Goal: Transaction & Acquisition: Purchase product/service

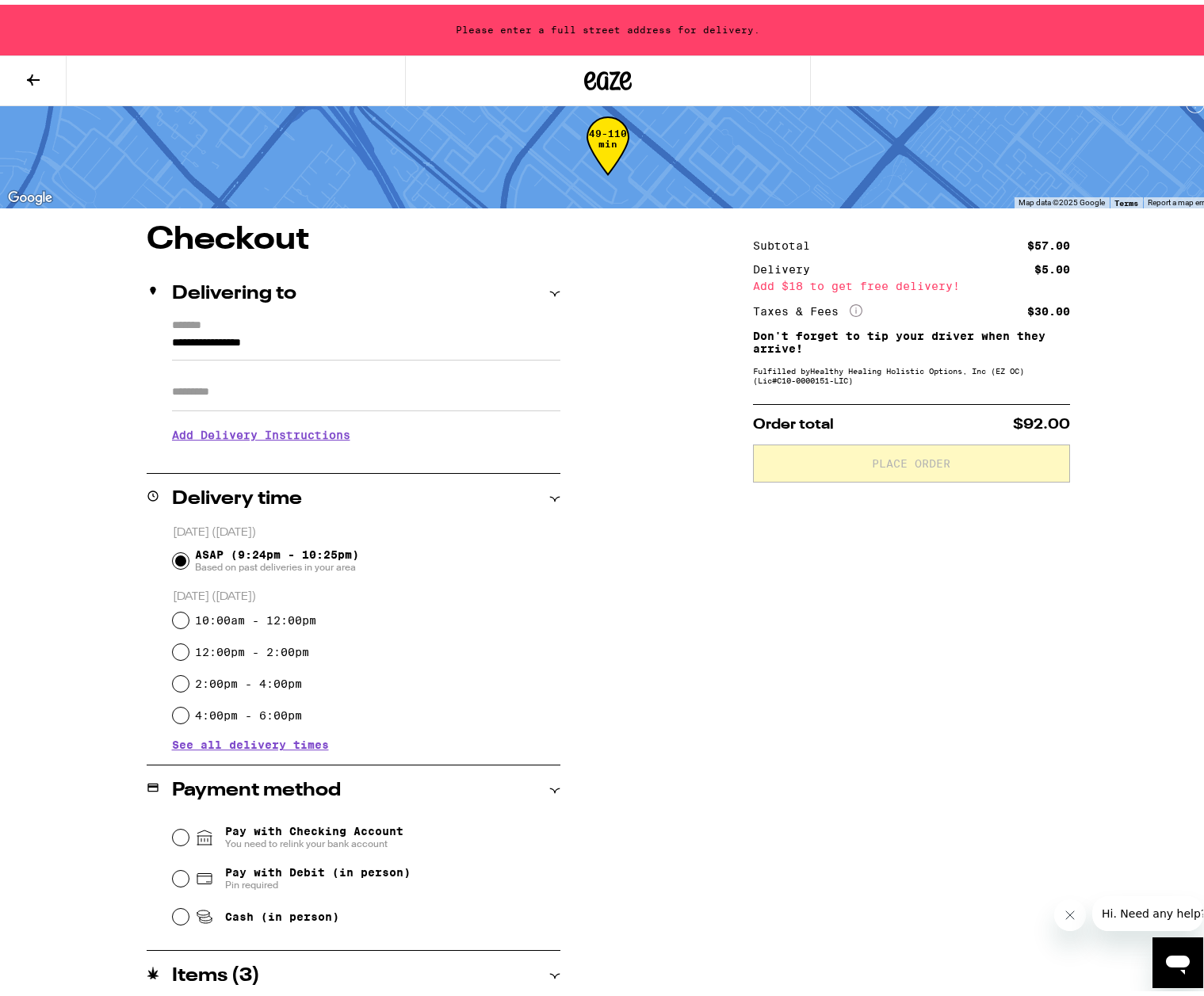
scroll to position [79, 0]
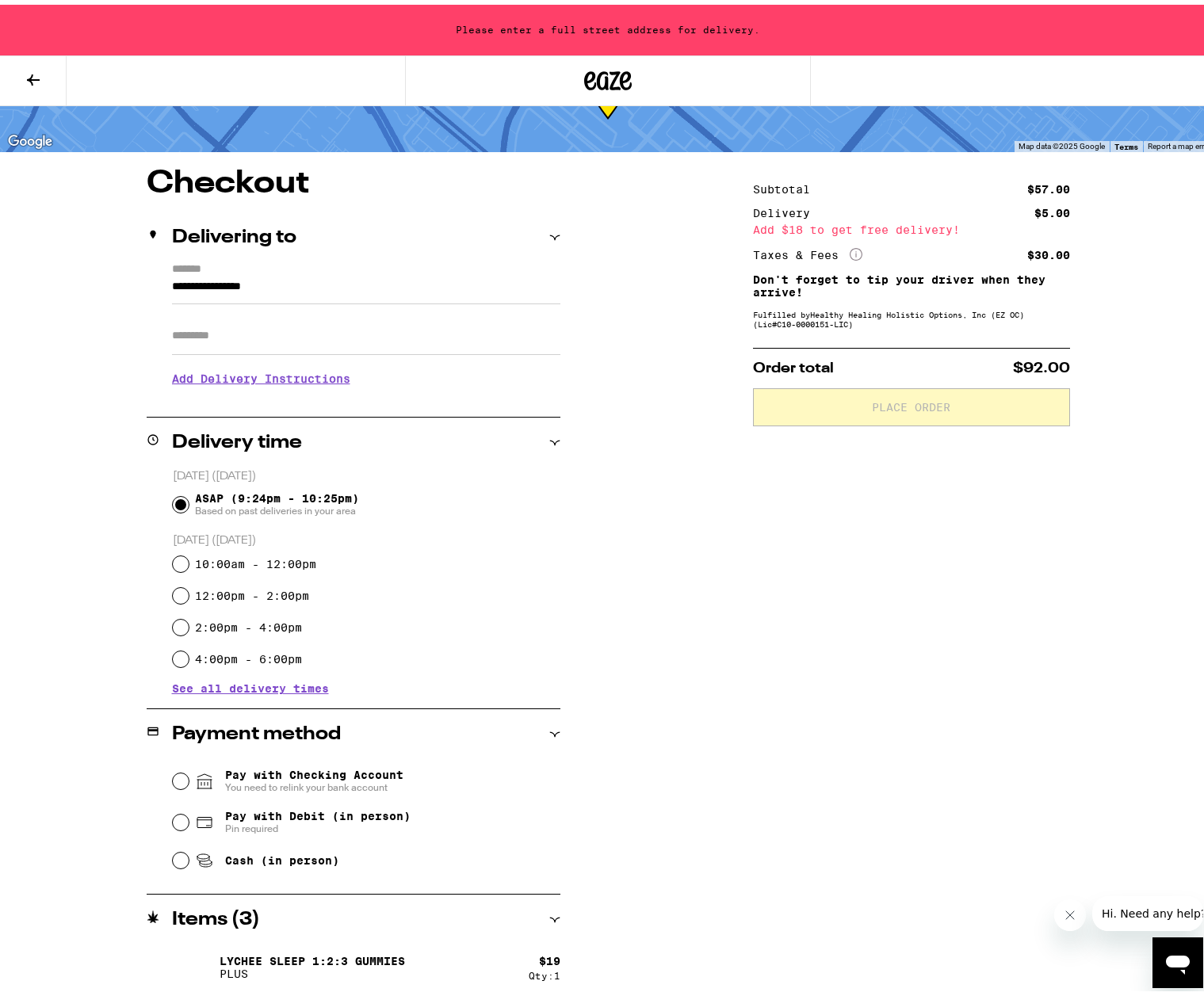
click at [214, 335] on input "Apt/Suite" at bounding box center [366, 331] width 388 height 38
click at [197, 290] on input "**********" at bounding box center [366, 286] width 388 height 27
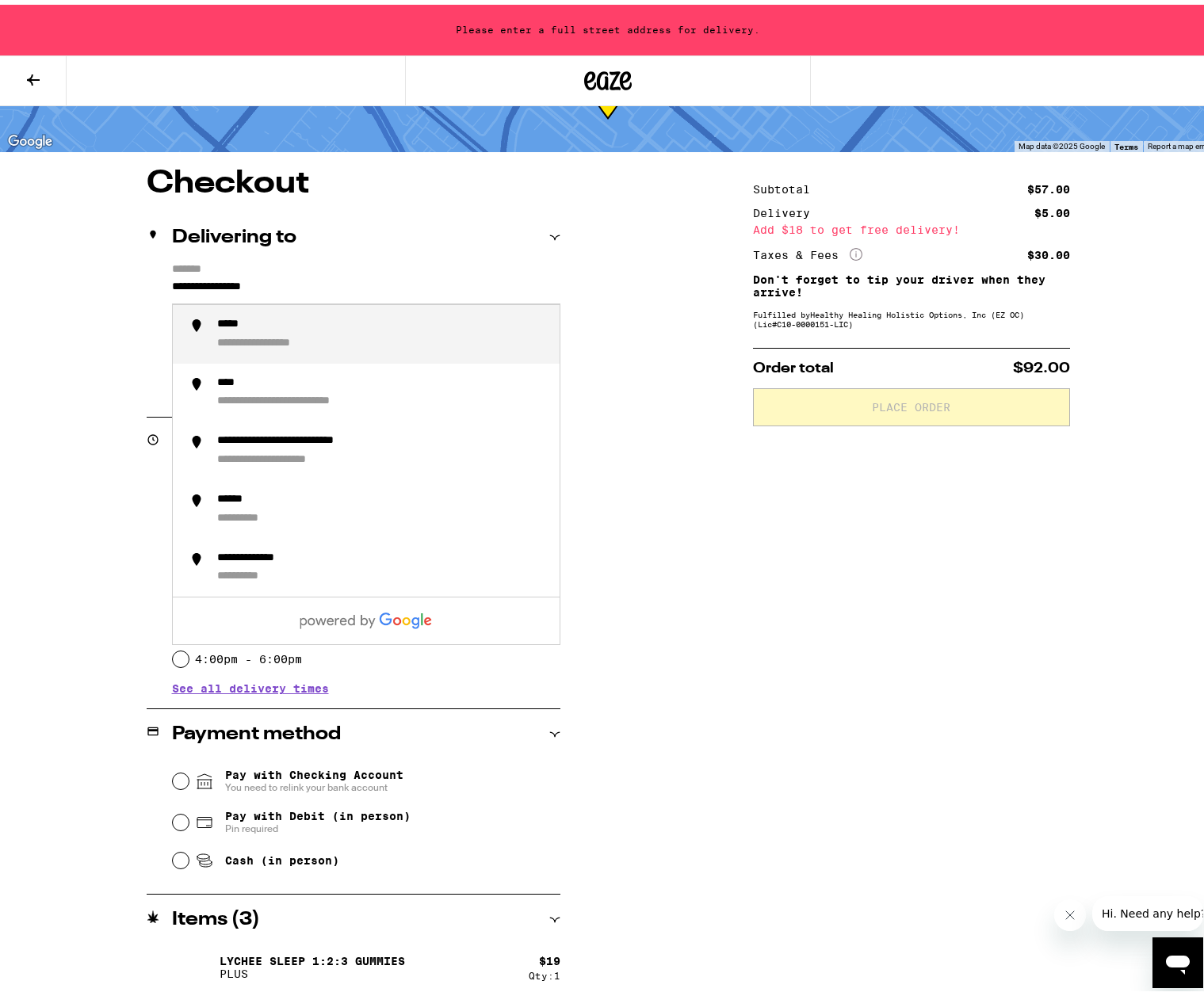
drag, startPoint x: 300, startPoint y: 285, endPoint x: 93, endPoint y: 288, distance: 207.0
click at [93, 288] on div "**********" at bounding box center [608, 637] width 1141 height 950
click at [336, 332] on div "**********" at bounding box center [382, 329] width 329 height 33
type input "**********"
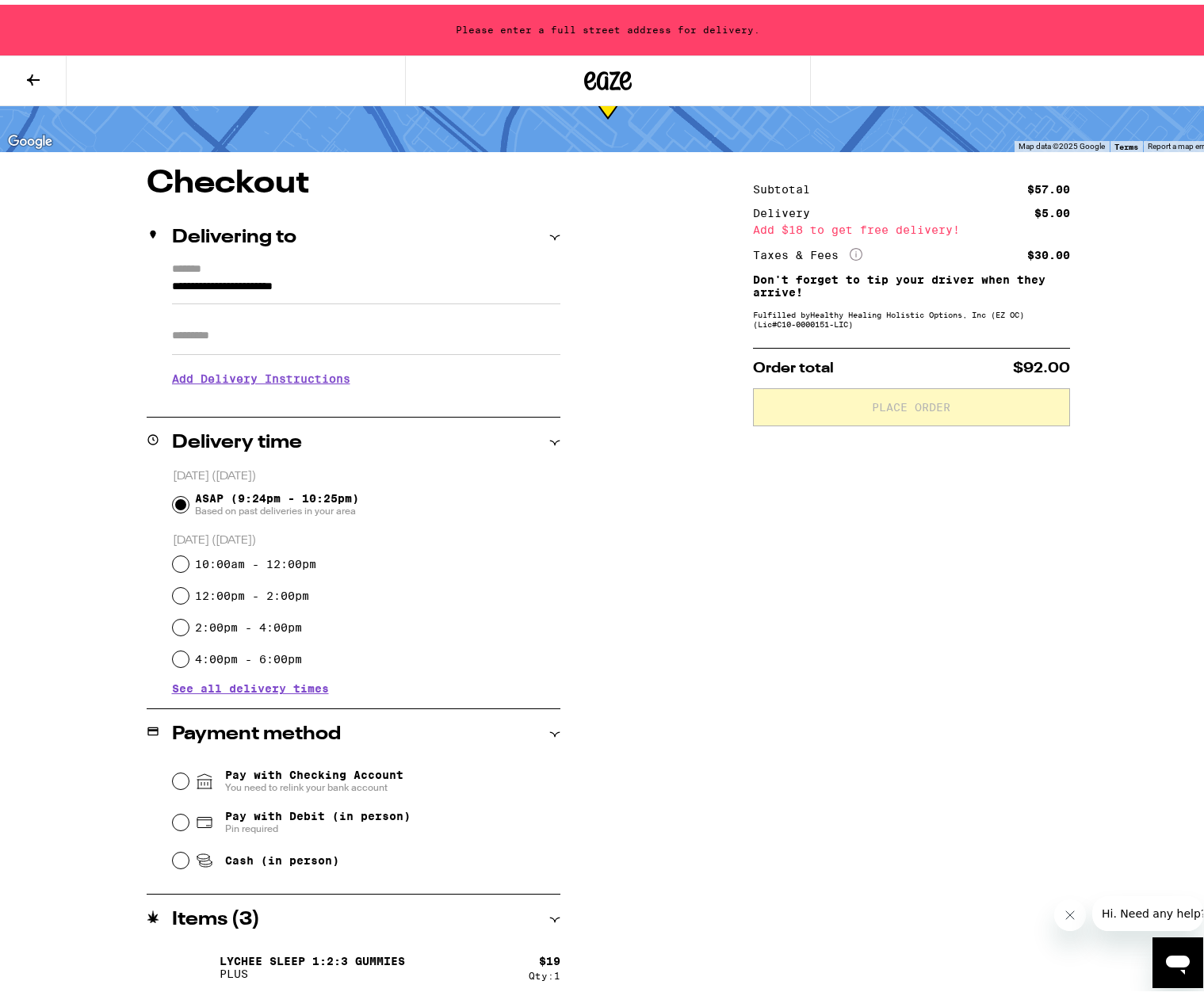
click at [245, 329] on input "Apt/Suite" at bounding box center [366, 331] width 388 height 38
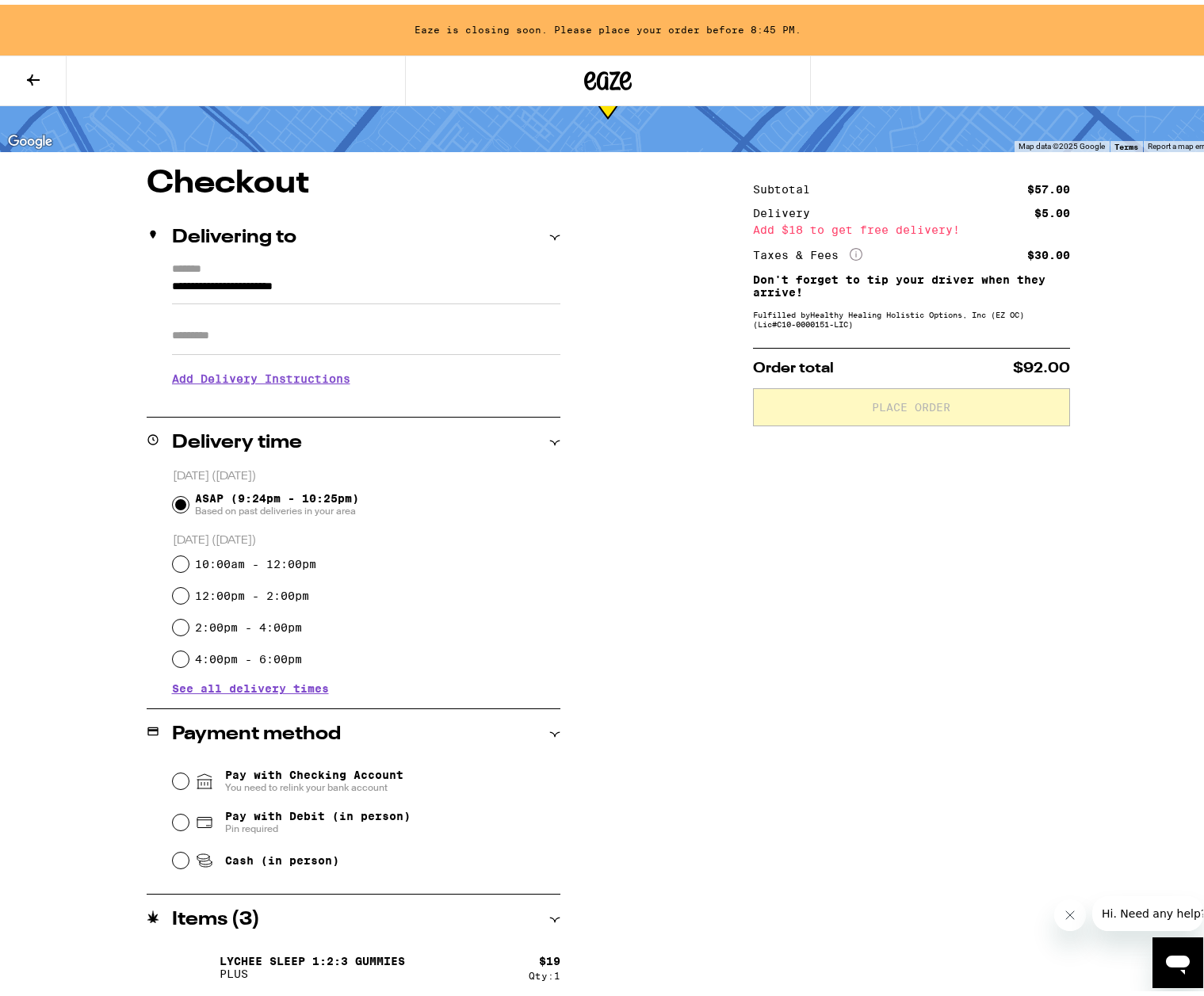
click at [684, 532] on div "**********" at bounding box center [608, 637] width 1141 height 950
click at [278, 332] on input "Apt/Suite" at bounding box center [366, 331] width 388 height 38
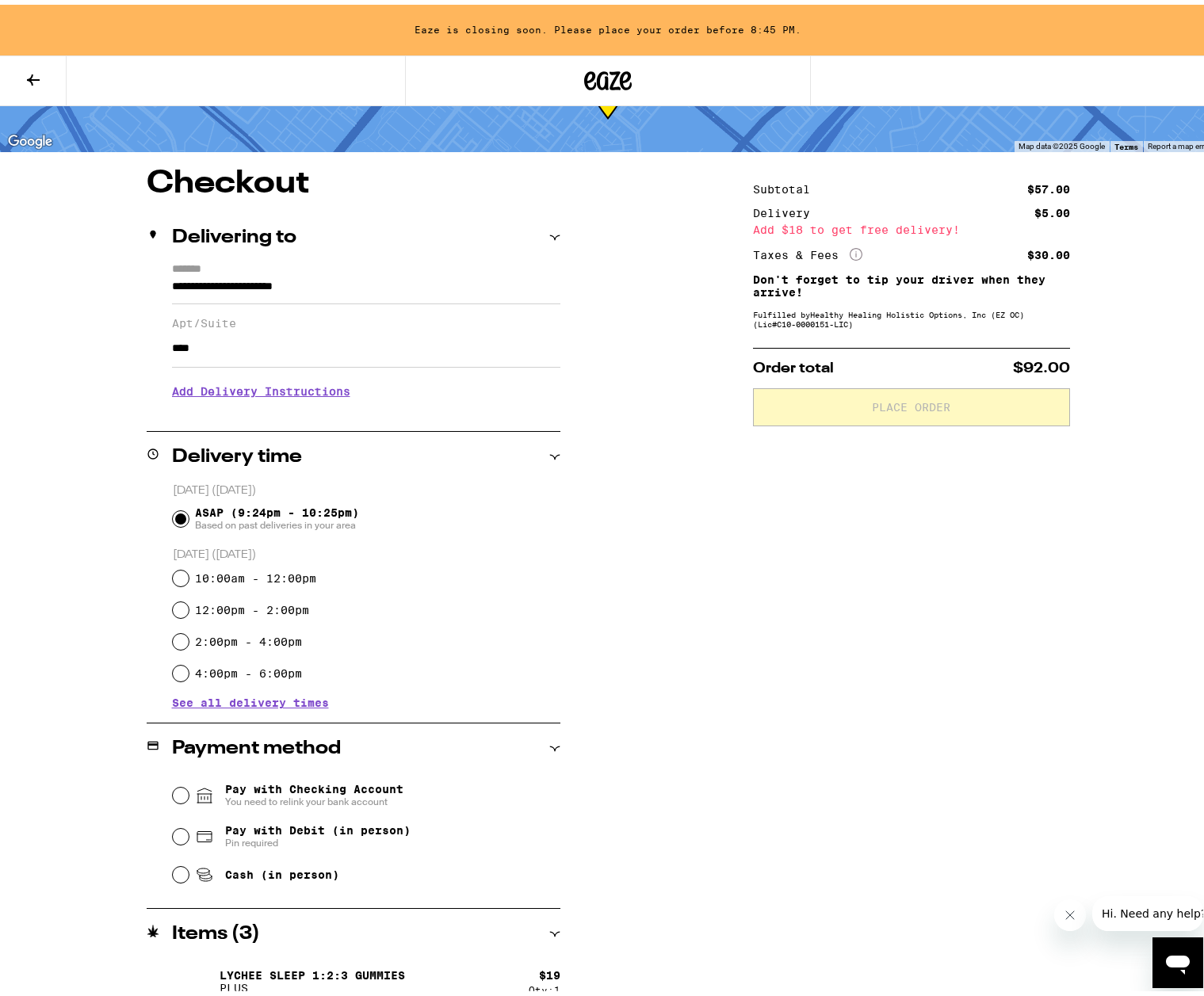
type input "****"
click at [364, 279] on input "**********" at bounding box center [366, 286] width 388 height 27
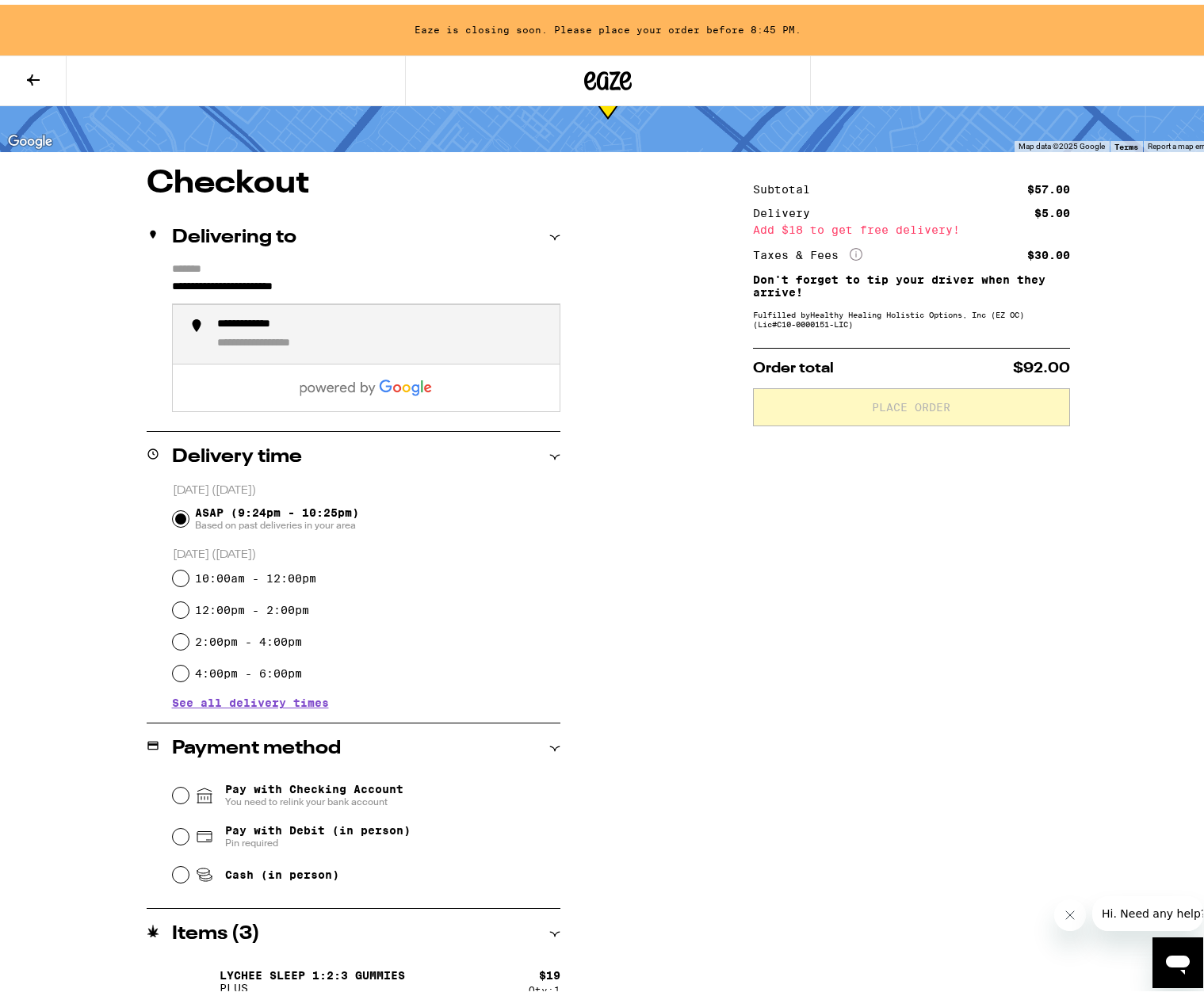
click at [335, 329] on div "**********" at bounding box center [382, 329] width 329 height 33
type input "**********"
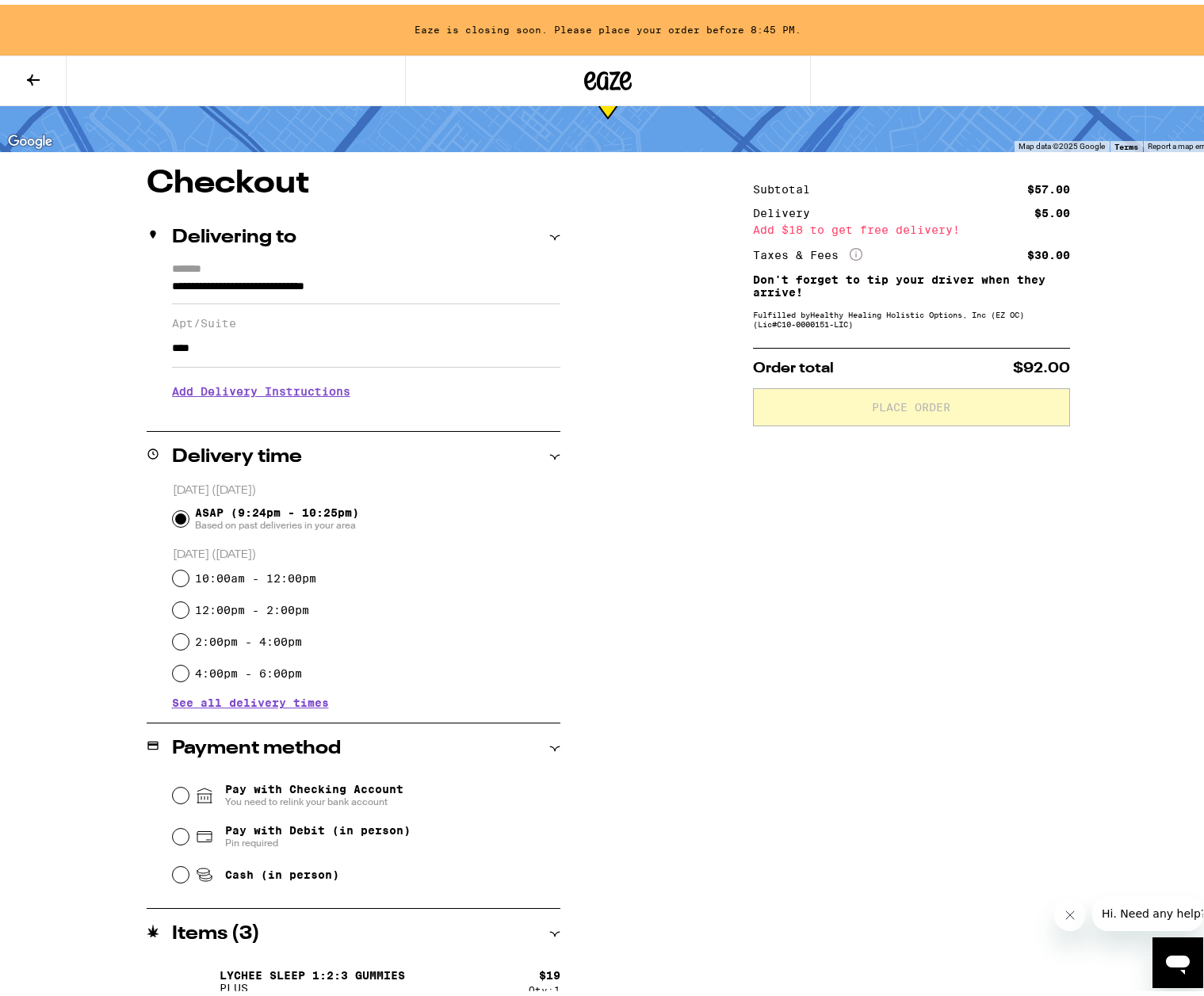
click at [720, 619] on div "**********" at bounding box center [608, 644] width 1141 height 964
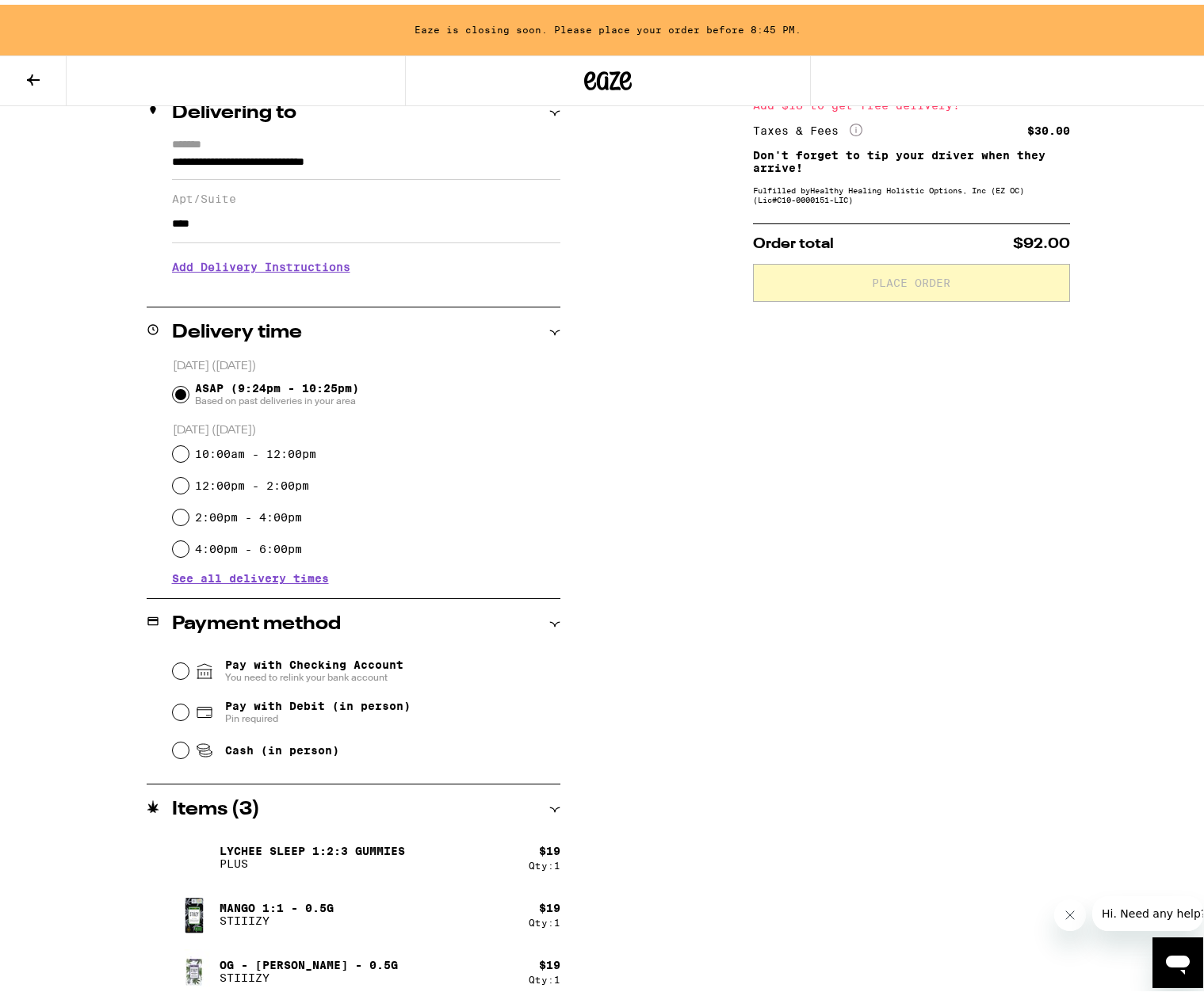
scroll to position [210, 0]
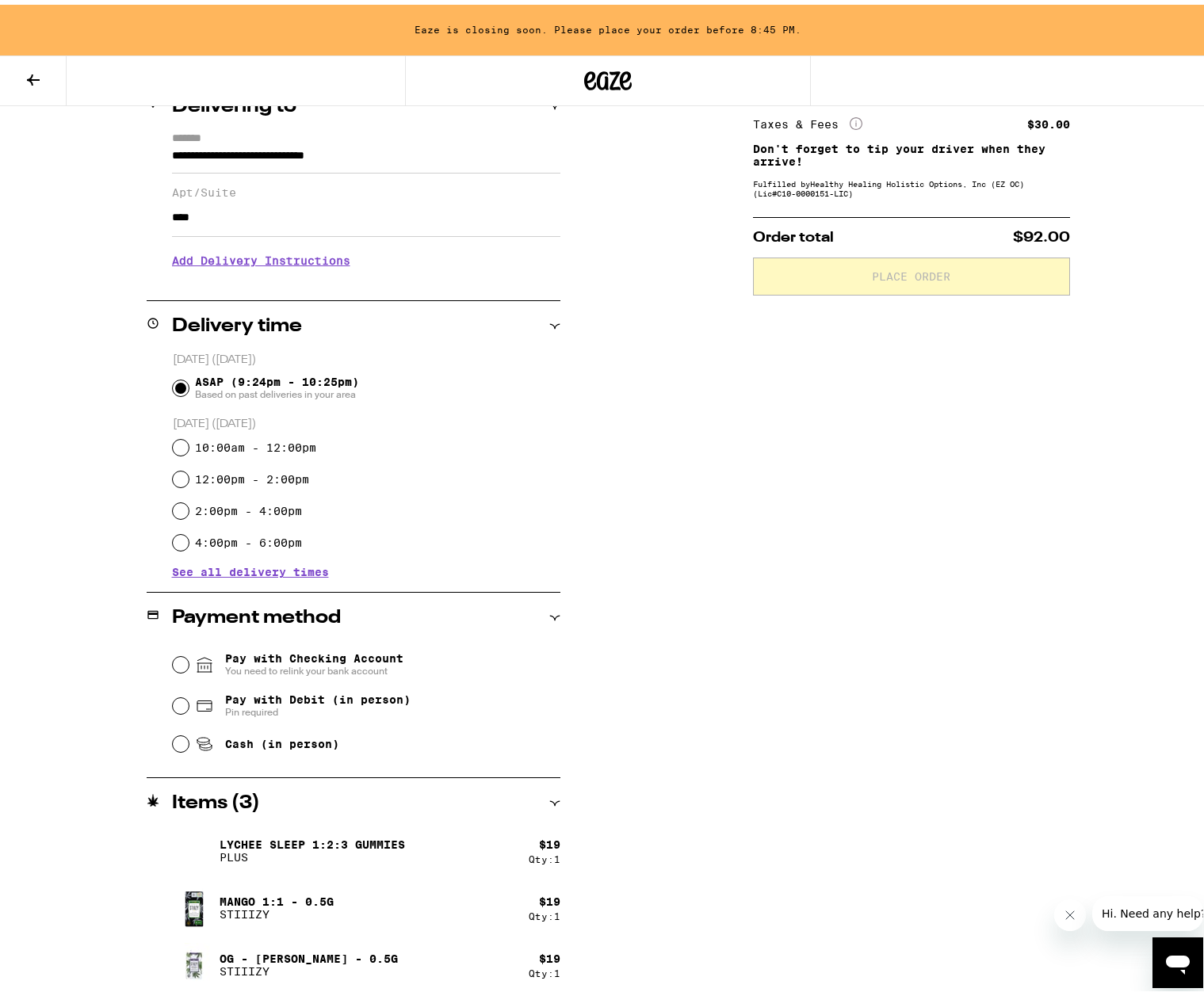
click at [279, 655] on span "Pay with Checking Account You need to relink your bank account" at bounding box center [314, 660] width 178 height 25
click at [189, 655] on input "Pay with Checking Account You need to relink your bank account" at bounding box center [181, 660] width 16 height 16
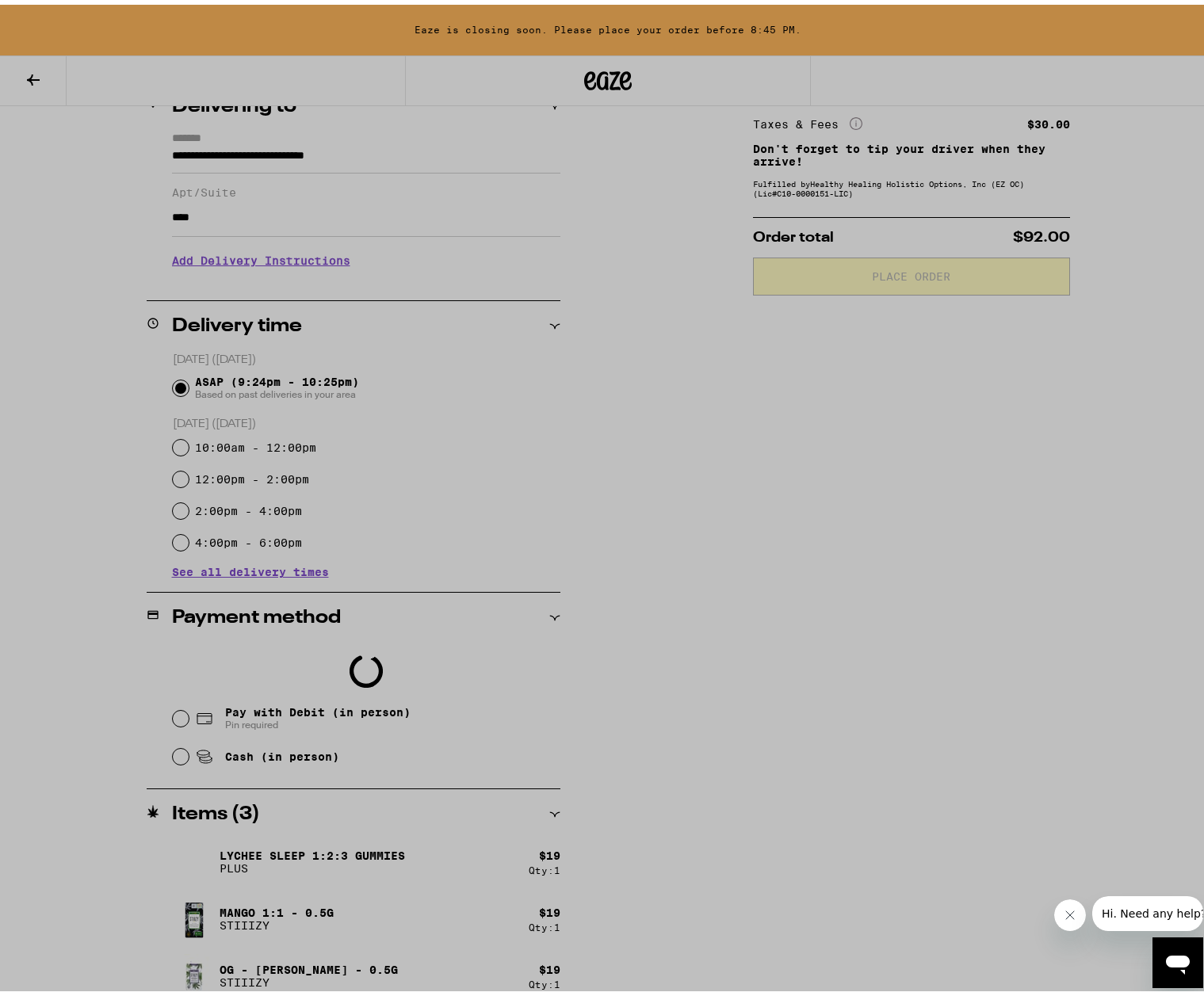
click at [1060, 916] on button "Close message from company" at bounding box center [1069, 916] width 32 height 32
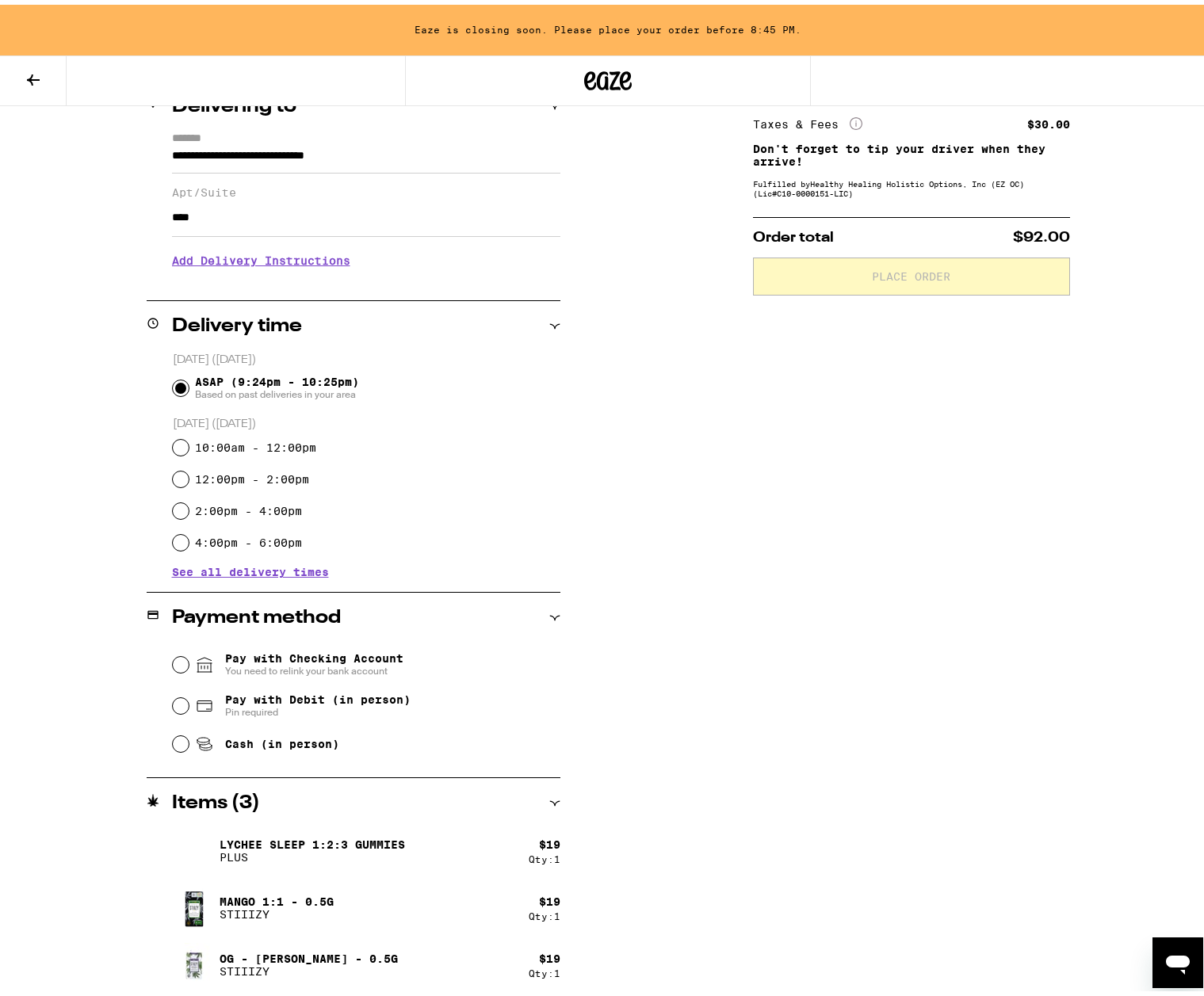
scroll to position [219, 0]
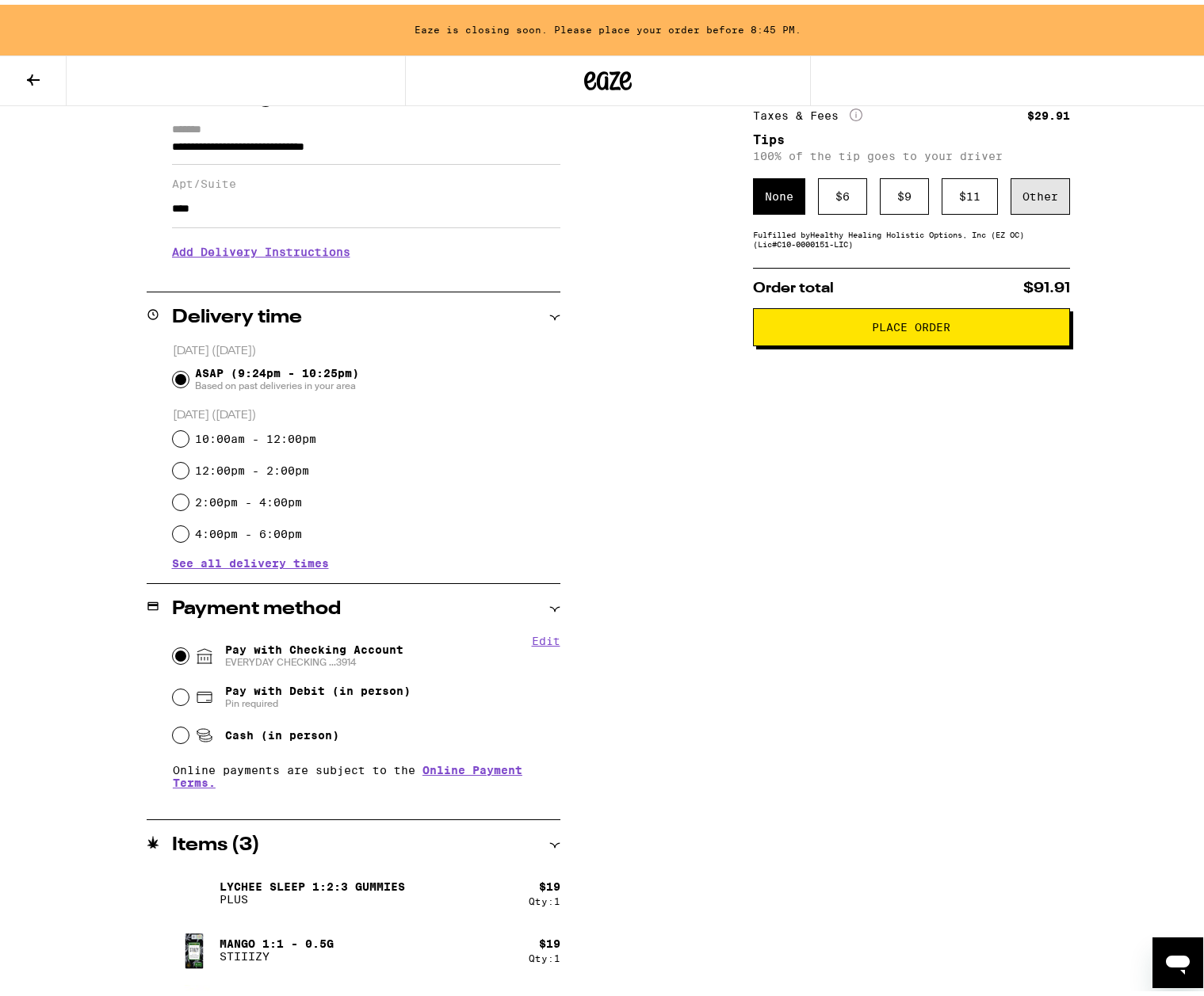
click at [1052, 197] on div "Other" at bounding box center [1039, 191] width 60 height 36
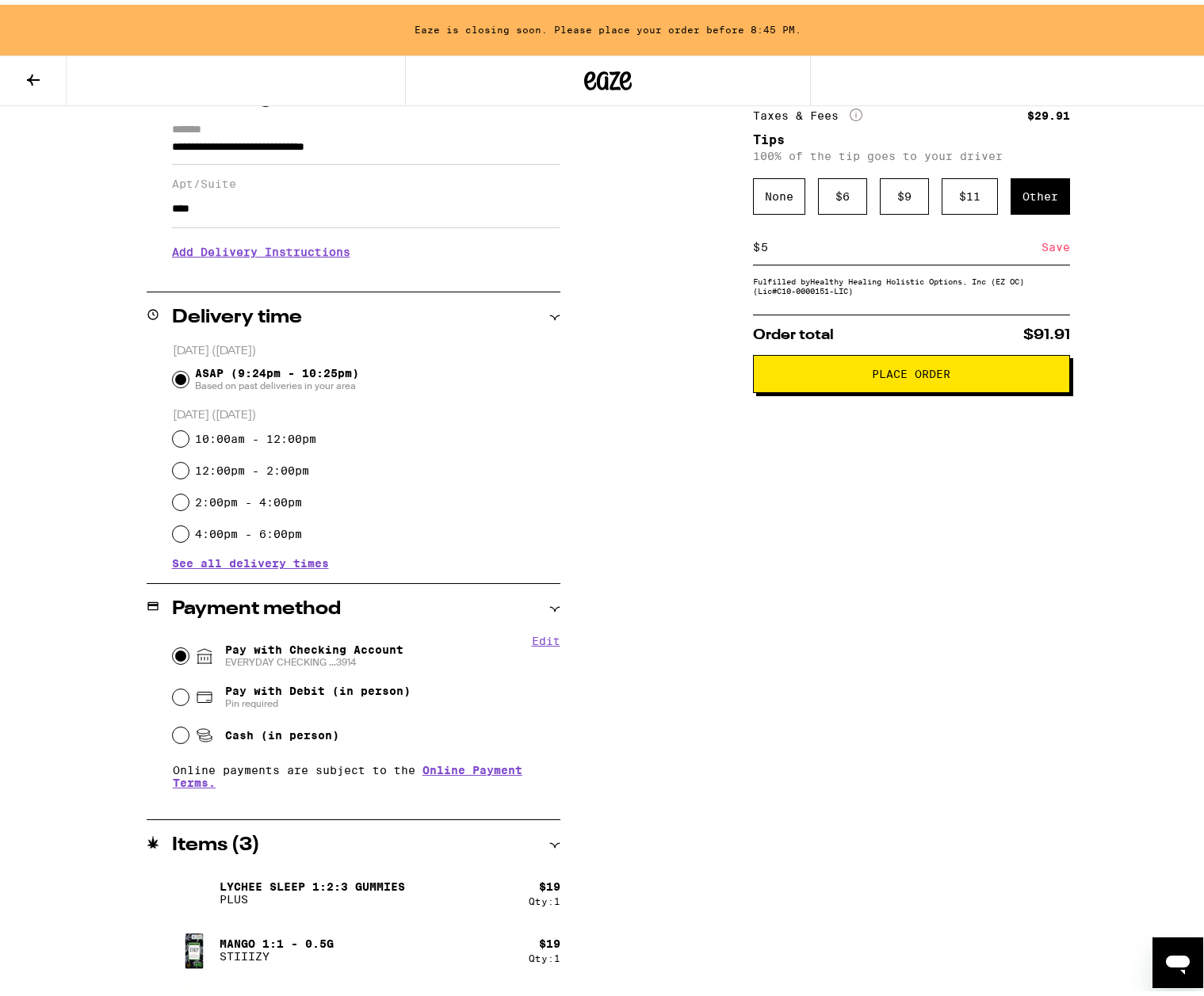
type input "5"
click at [1041, 253] on div "Save" at bounding box center [1055, 242] width 28 height 35
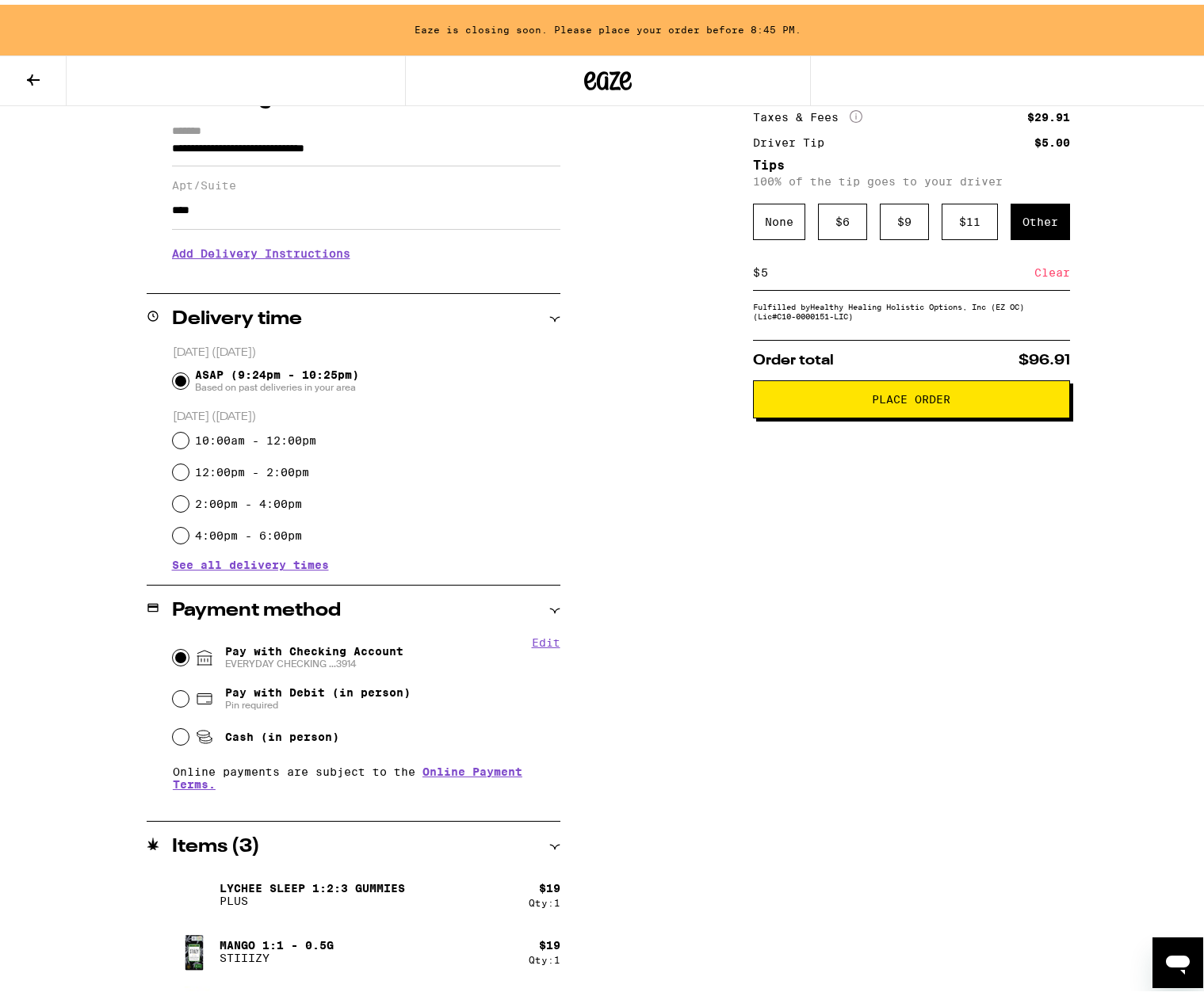
scroll to position [0, 0]
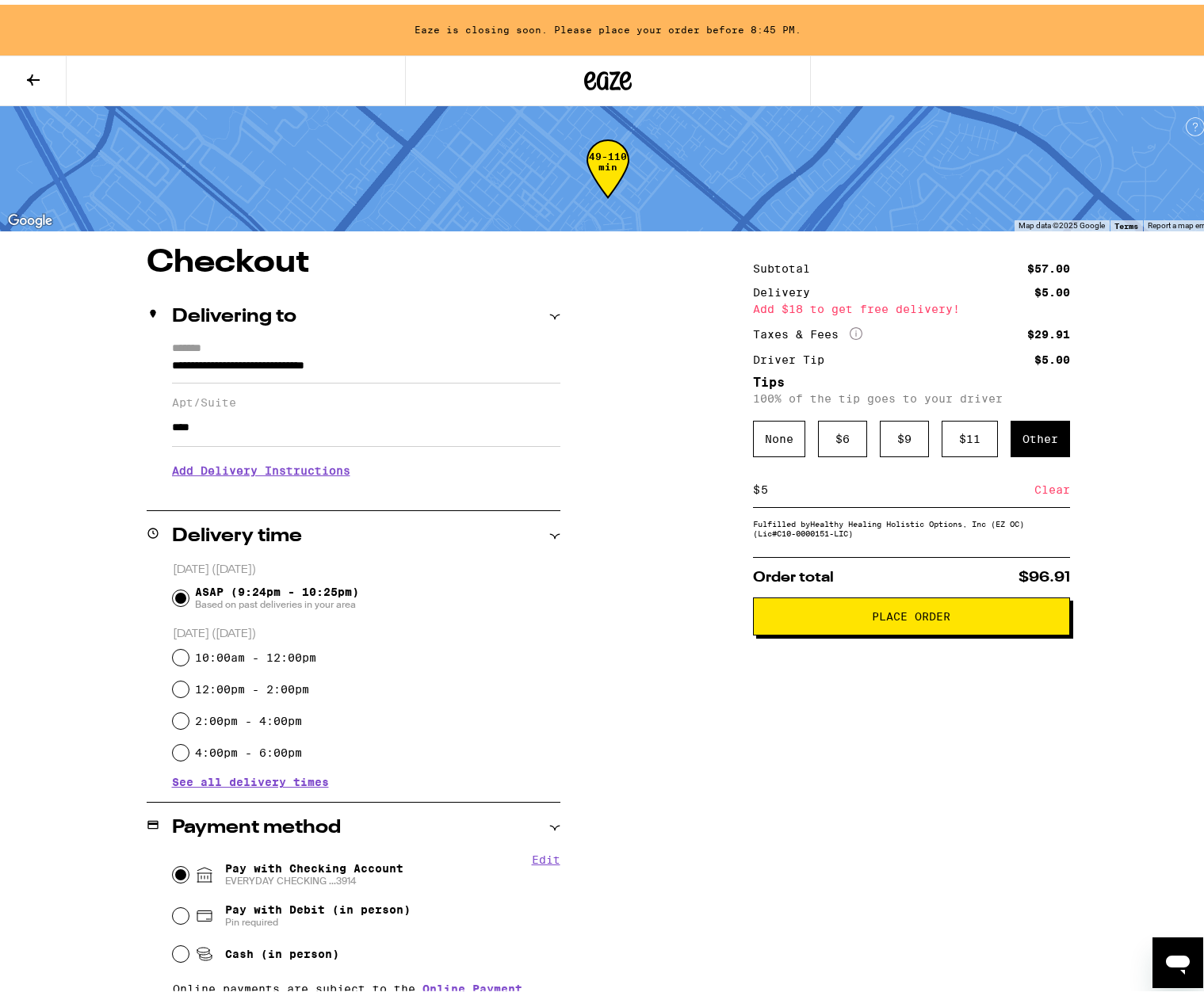
click at [1039, 263] on div "$57.00" at bounding box center [1048, 263] width 43 height 11
click at [797, 299] on div "Add $18 to get free delivery!" at bounding box center [911, 304] width 317 height 11
click at [1041, 288] on div "$5.00" at bounding box center [1052, 287] width 36 height 11
click at [850, 327] on icon "More Info" at bounding box center [856, 328] width 12 height 12
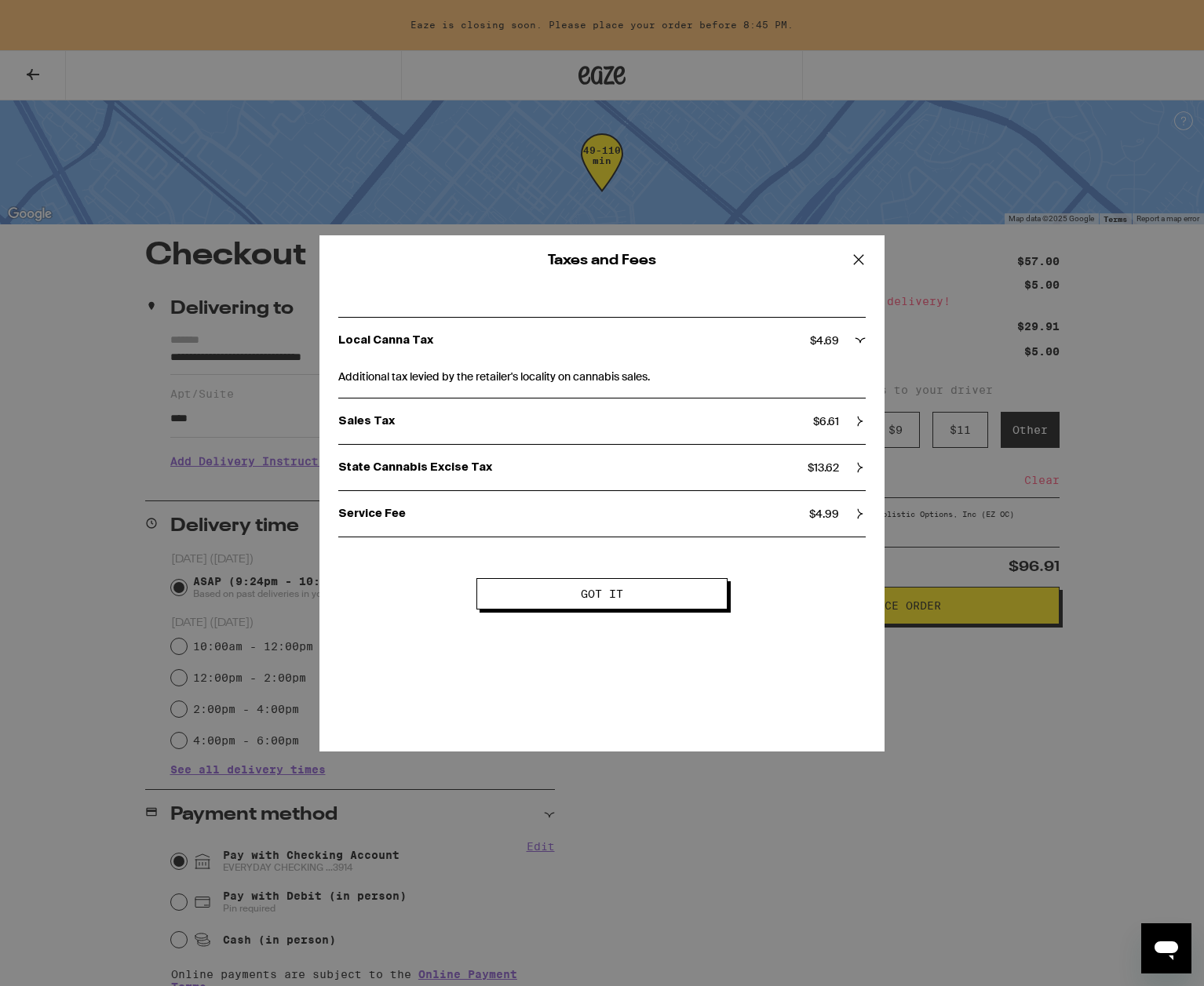
click at [862, 256] on icon at bounding box center [858, 259] width 10 height 10
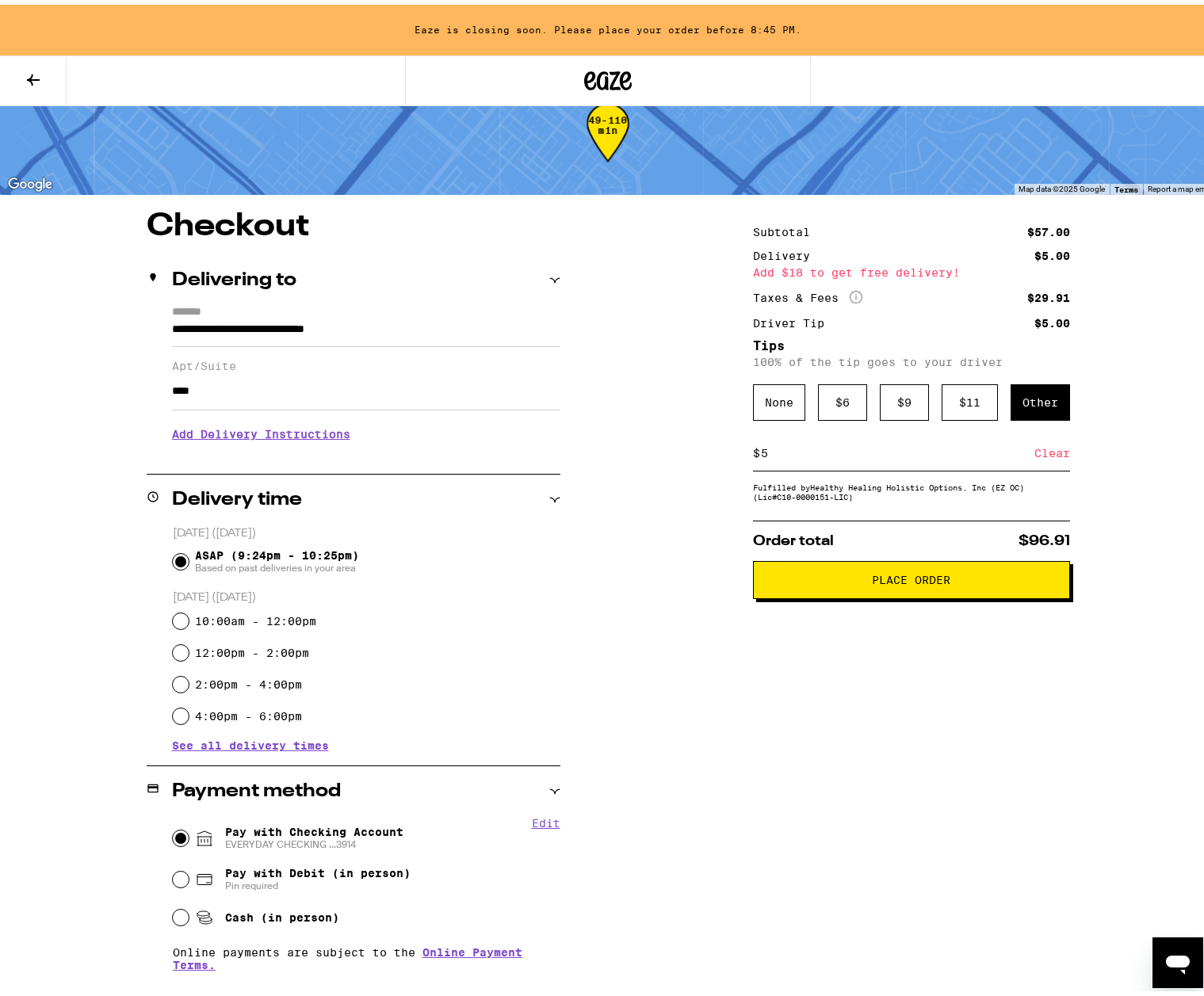
scroll to position [23, 0]
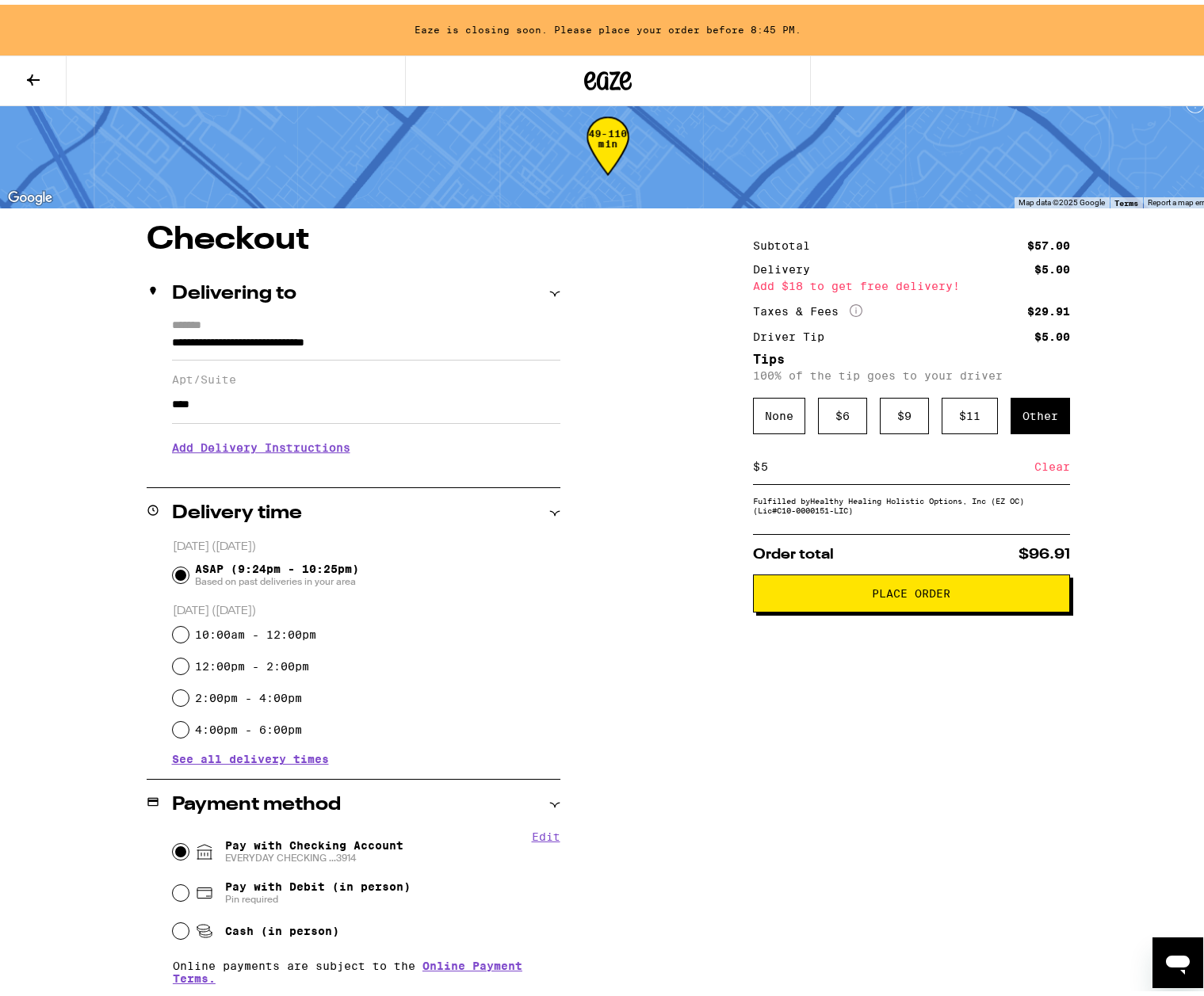
click at [798, 330] on div "Driver Tip" at bounding box center [794, 332] width 83 height 11
click at [760, 424] on div "None" at bounding box center [779, 411] width 53 height 36
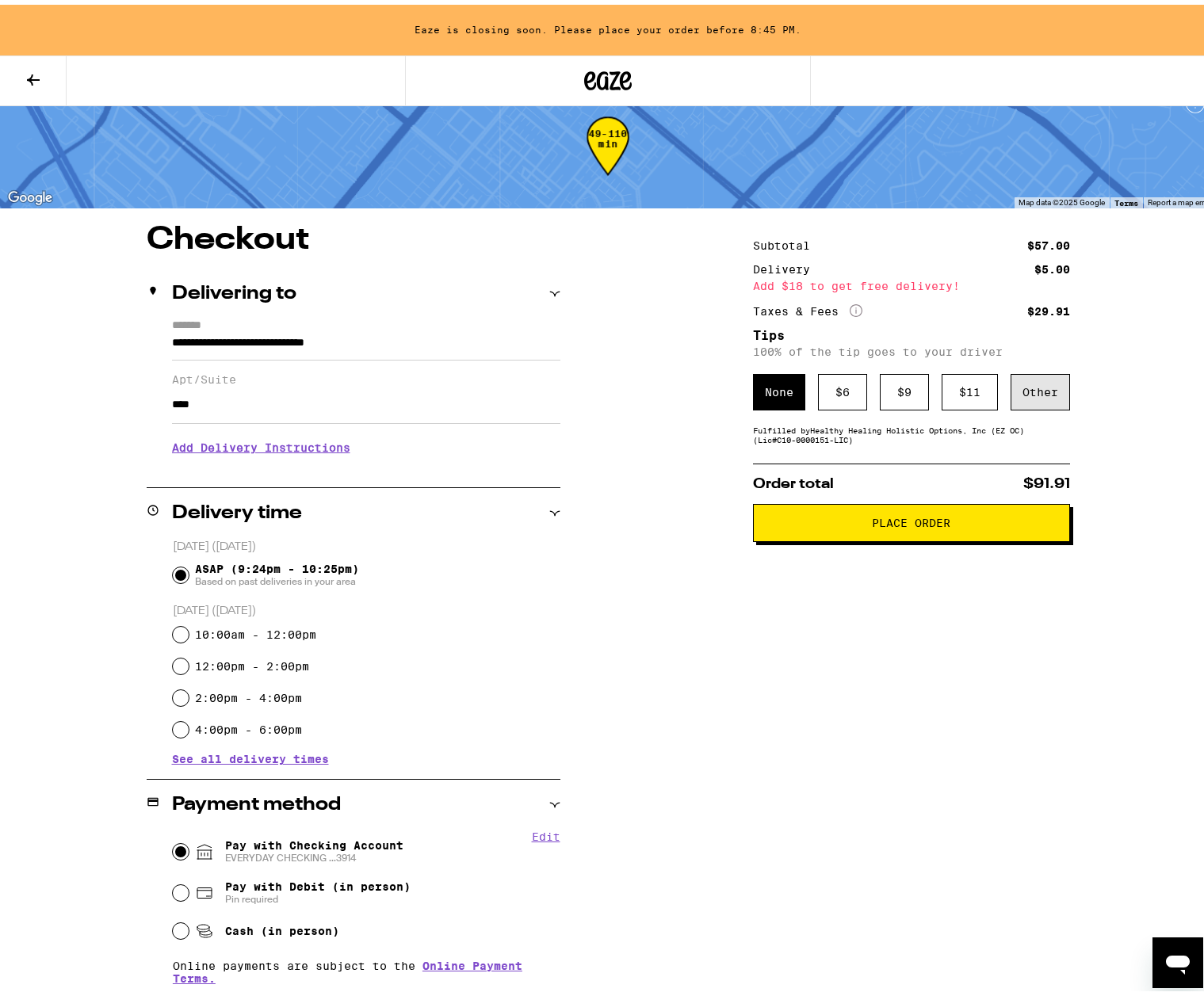
click at [1034, 389] on div "Other" at bounding box center [1039, 387] width 60 height 36
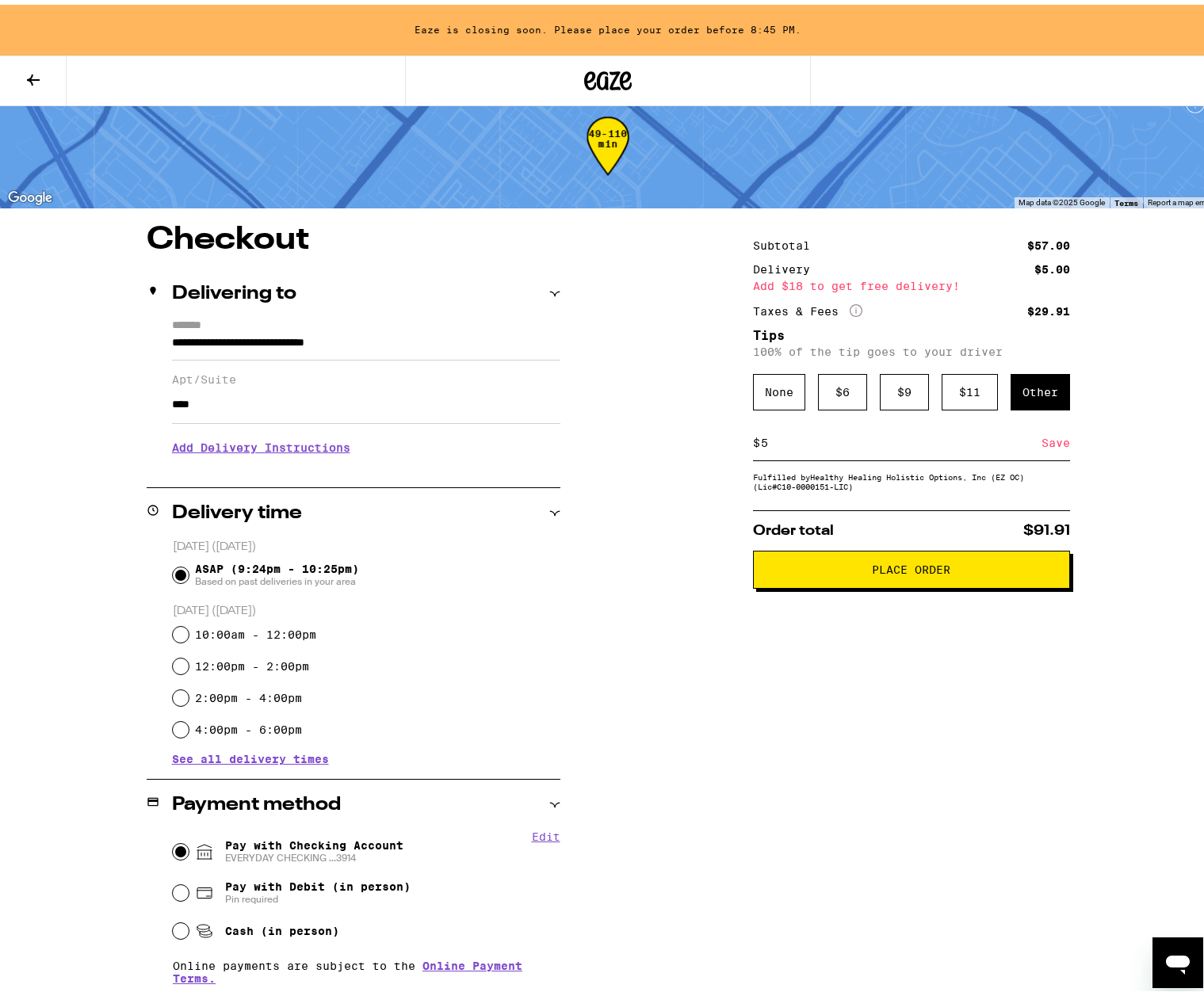
type input "5"
click at [1045, 442] on div "Save" at bounding box center [1055, 438] width 28 height 35
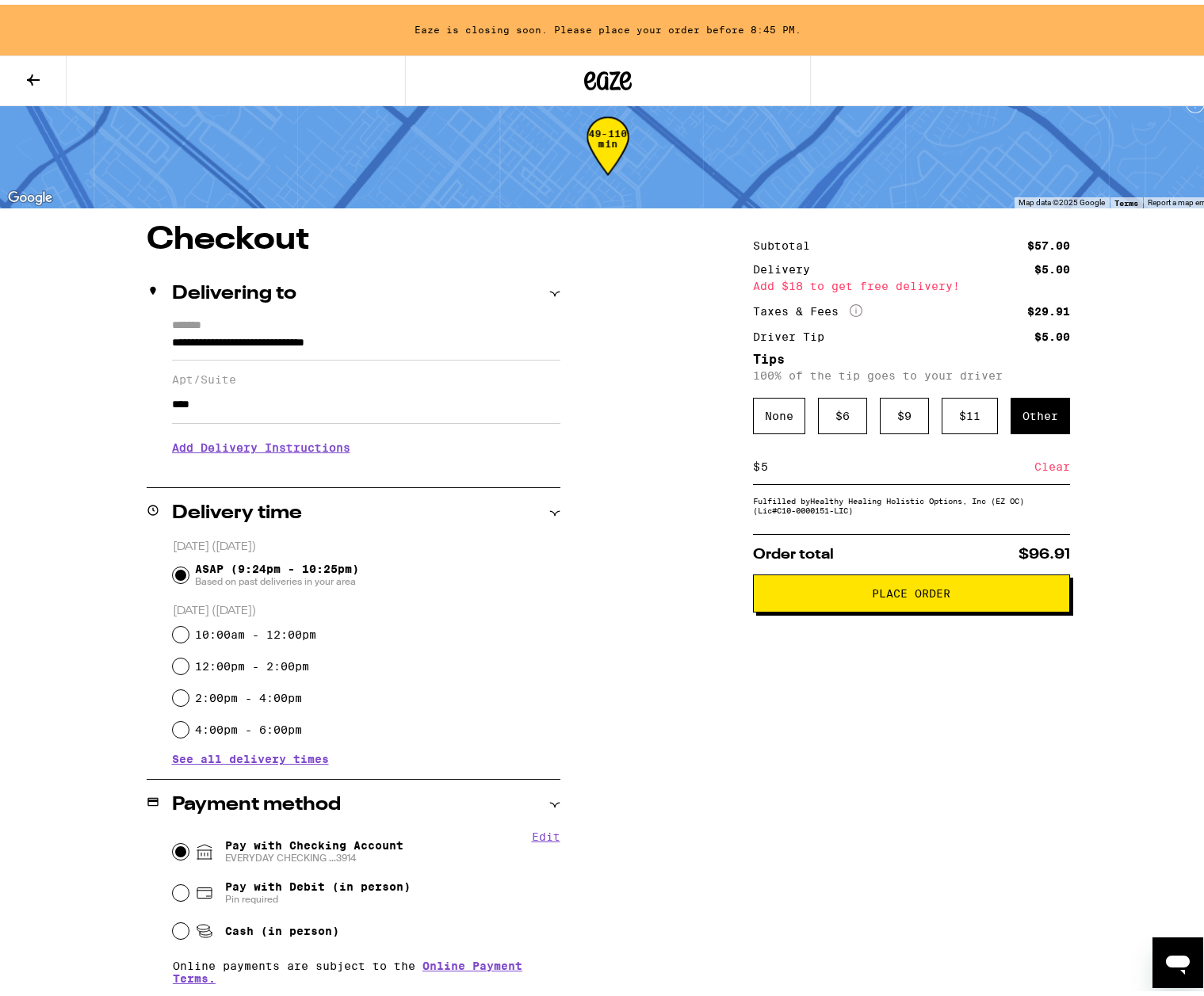
click at [850, 304] on icon at bounding box center [856, 306] width 12 height 12
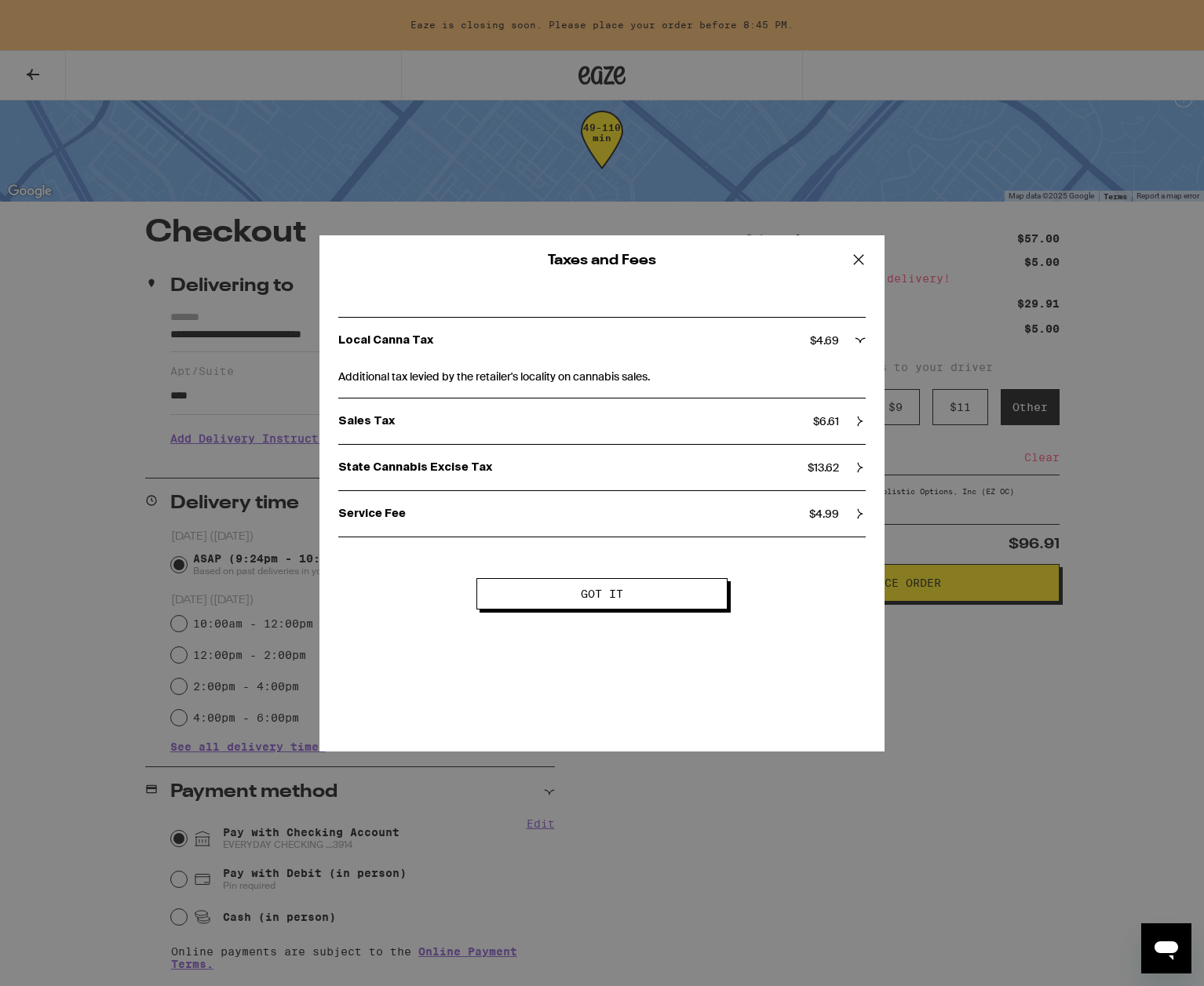
click at [857, 512] on icon at bounding box center [860, 514] width 11 height 11
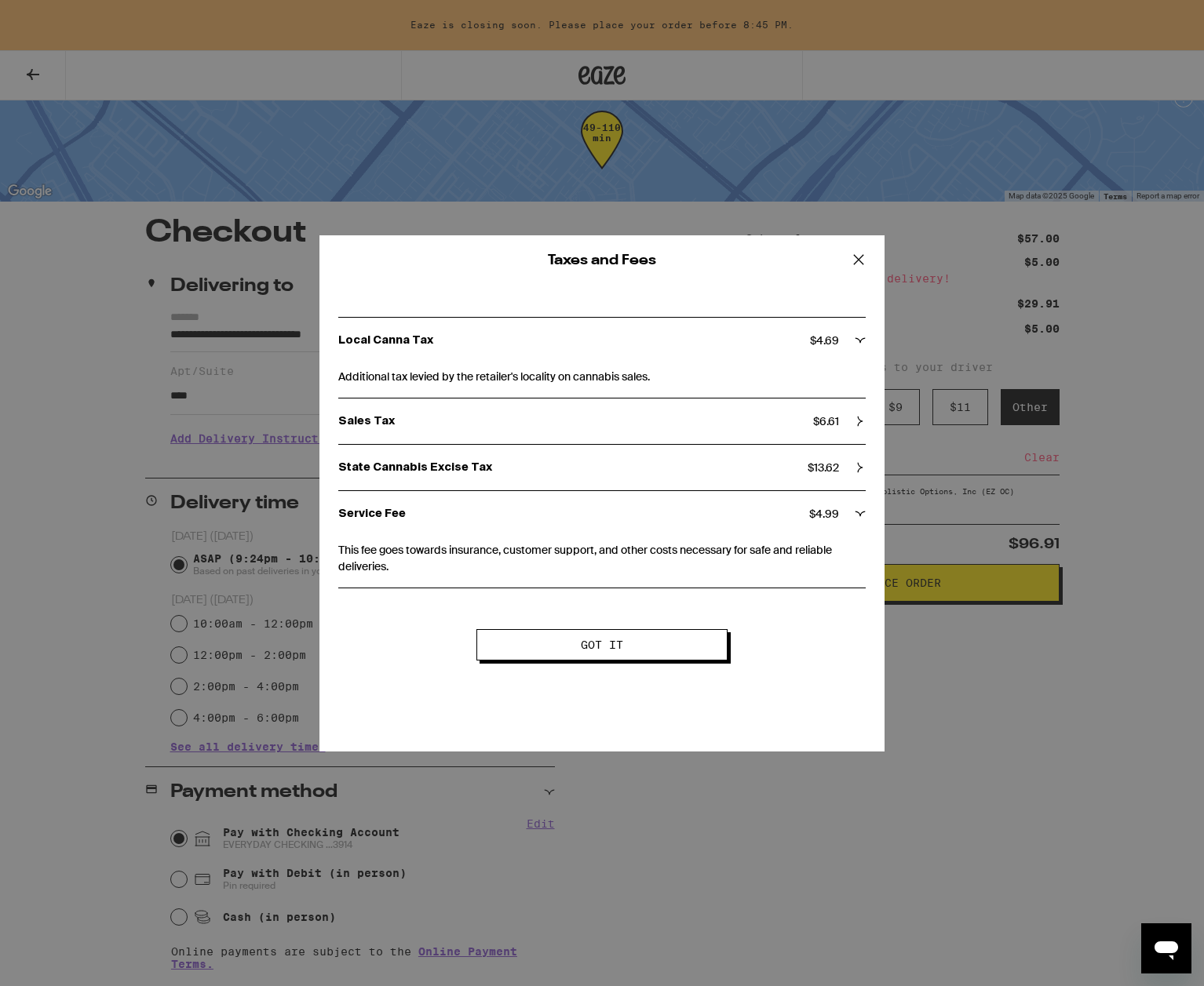
click at [857, 512] on icon at bounding box center [861, 514] width 11 height 4
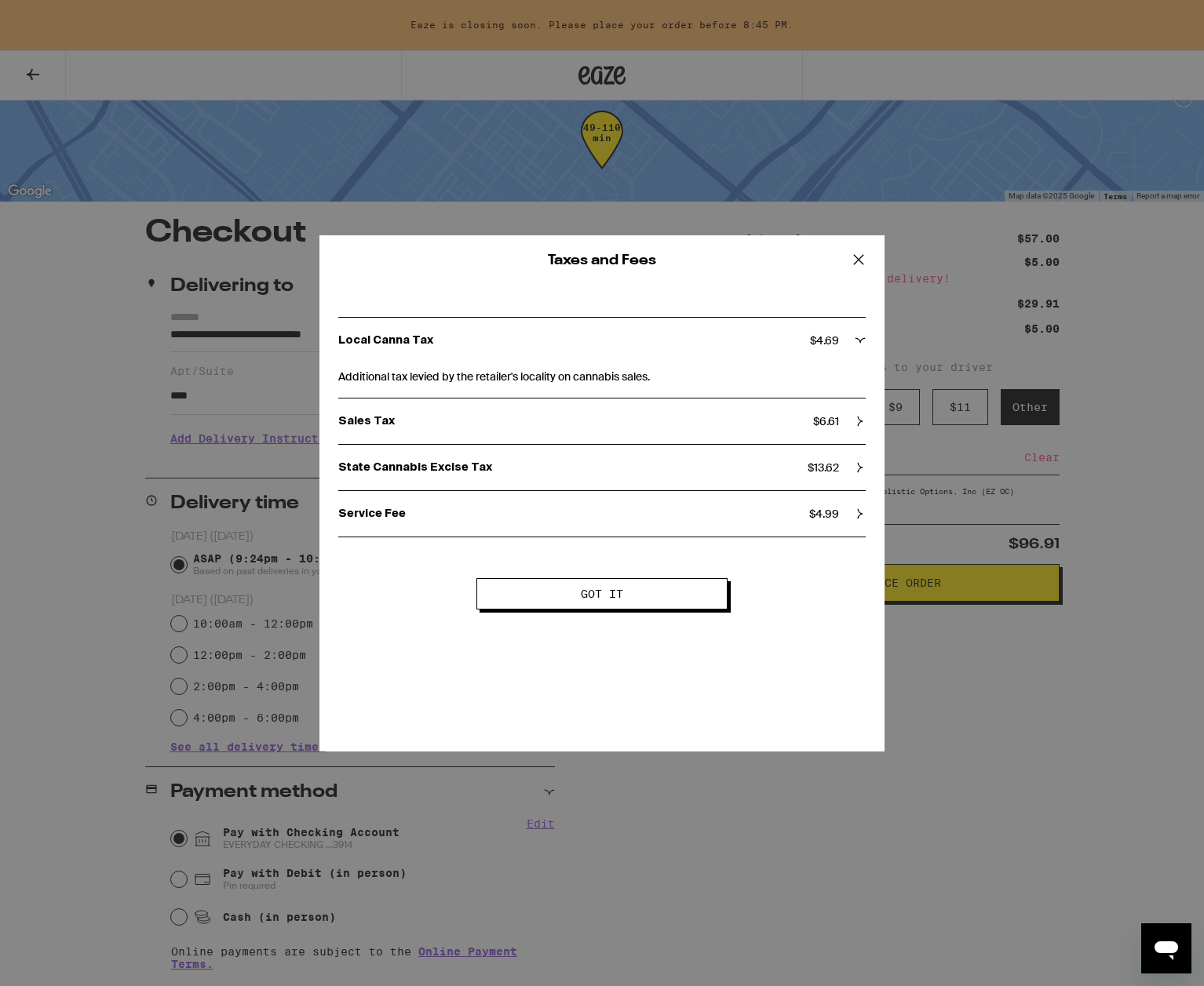
click at [863, 262] on icon at bounding box center [858, 259] width 24 height 24
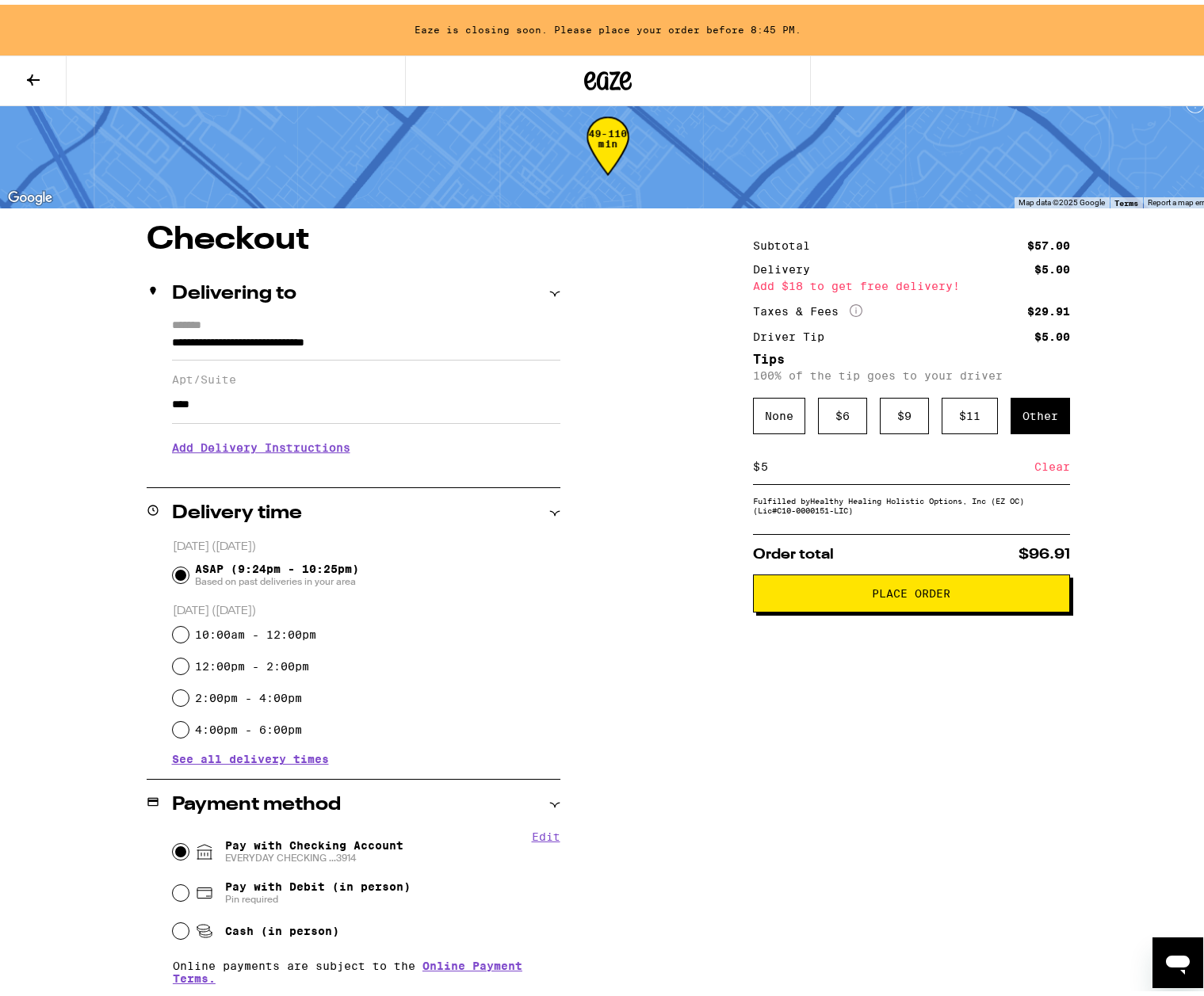
click at [843, 590] on span "Place Order" at bounding box center [911, 588] width 290 height 11
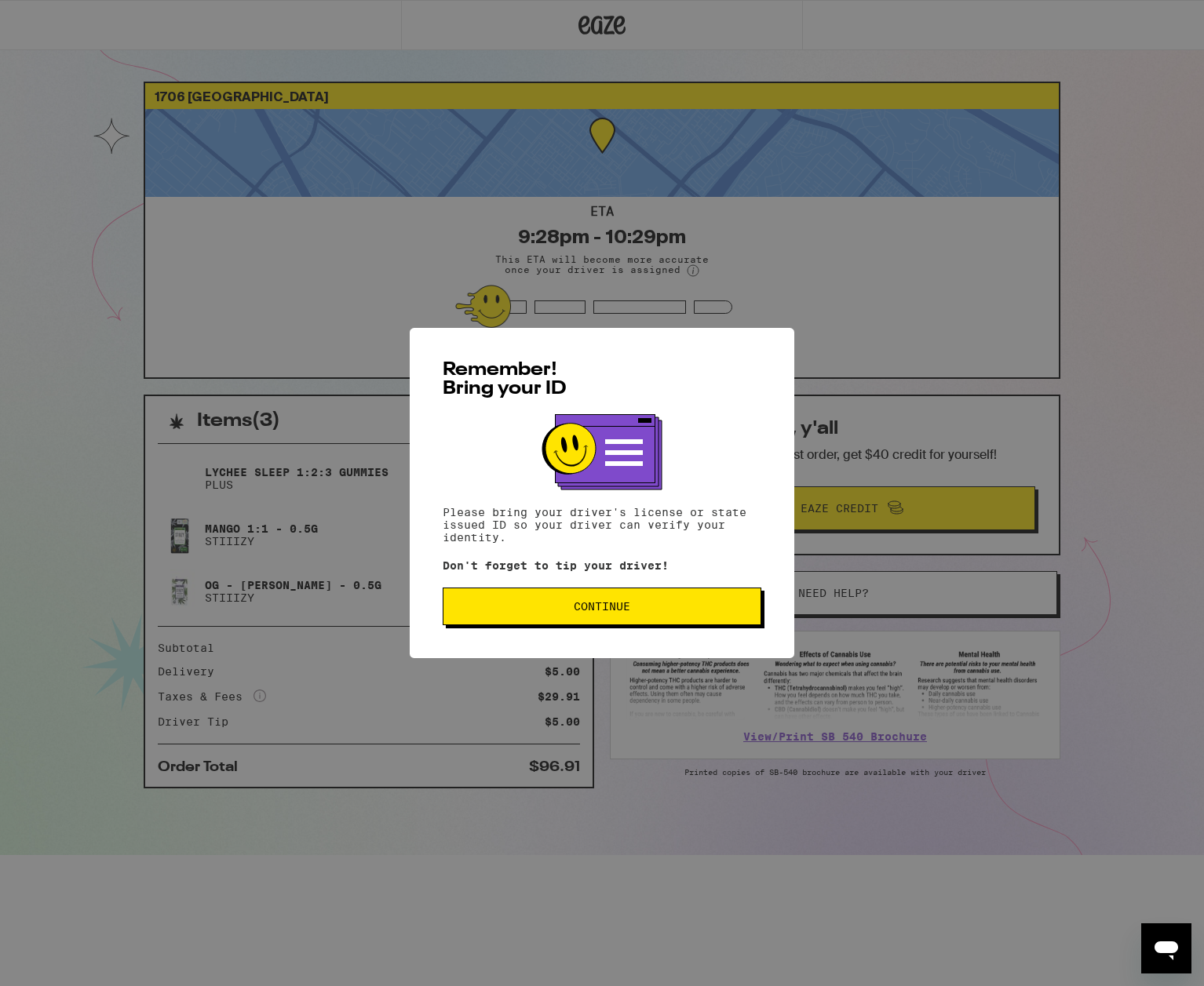
click at [602, 608] on span "Continue" at bounding box center [602, 606] width 56 height 11
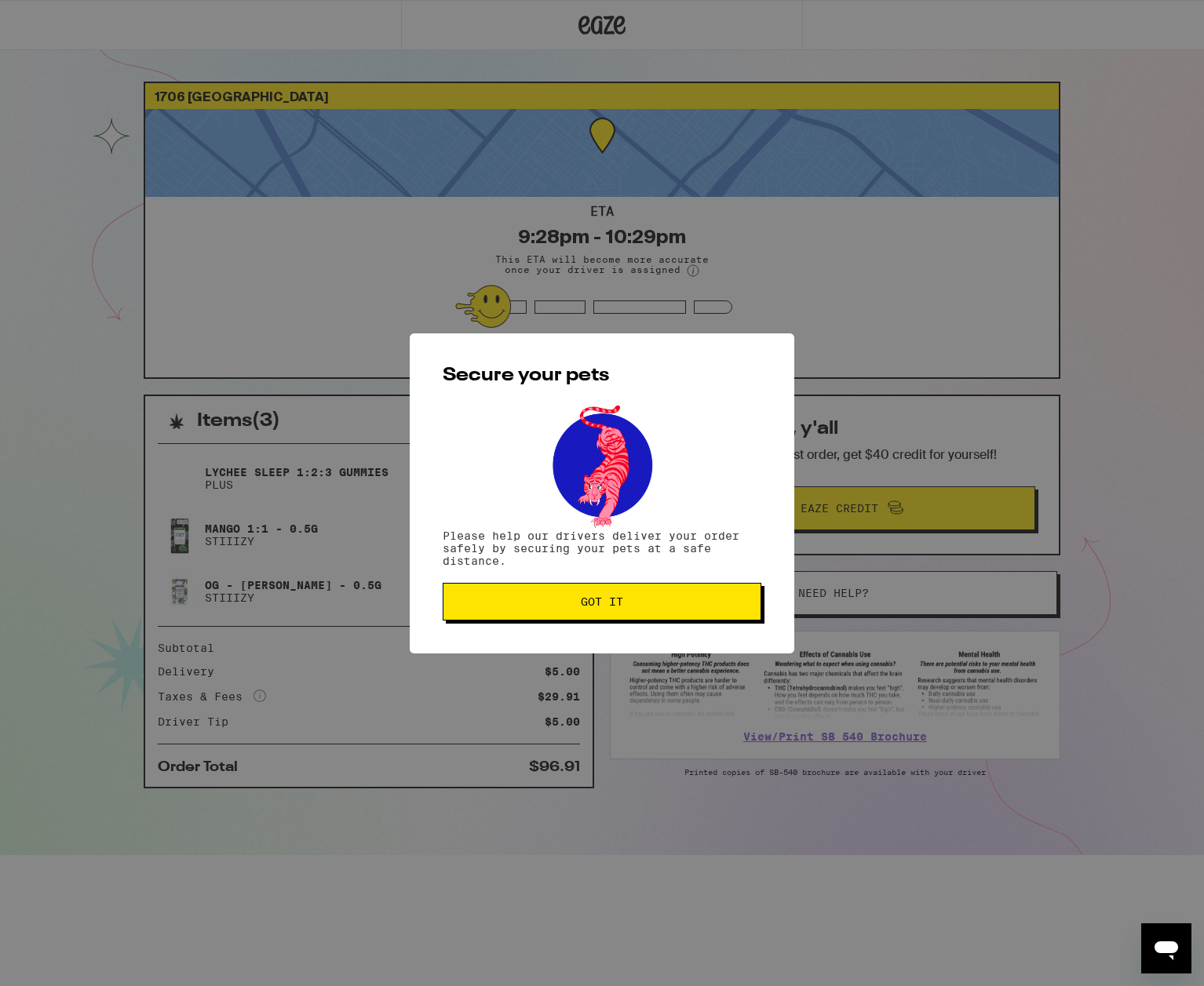
click at [602, 607] on span "Got it" at bounding box center [602, 602] width 42 height 11
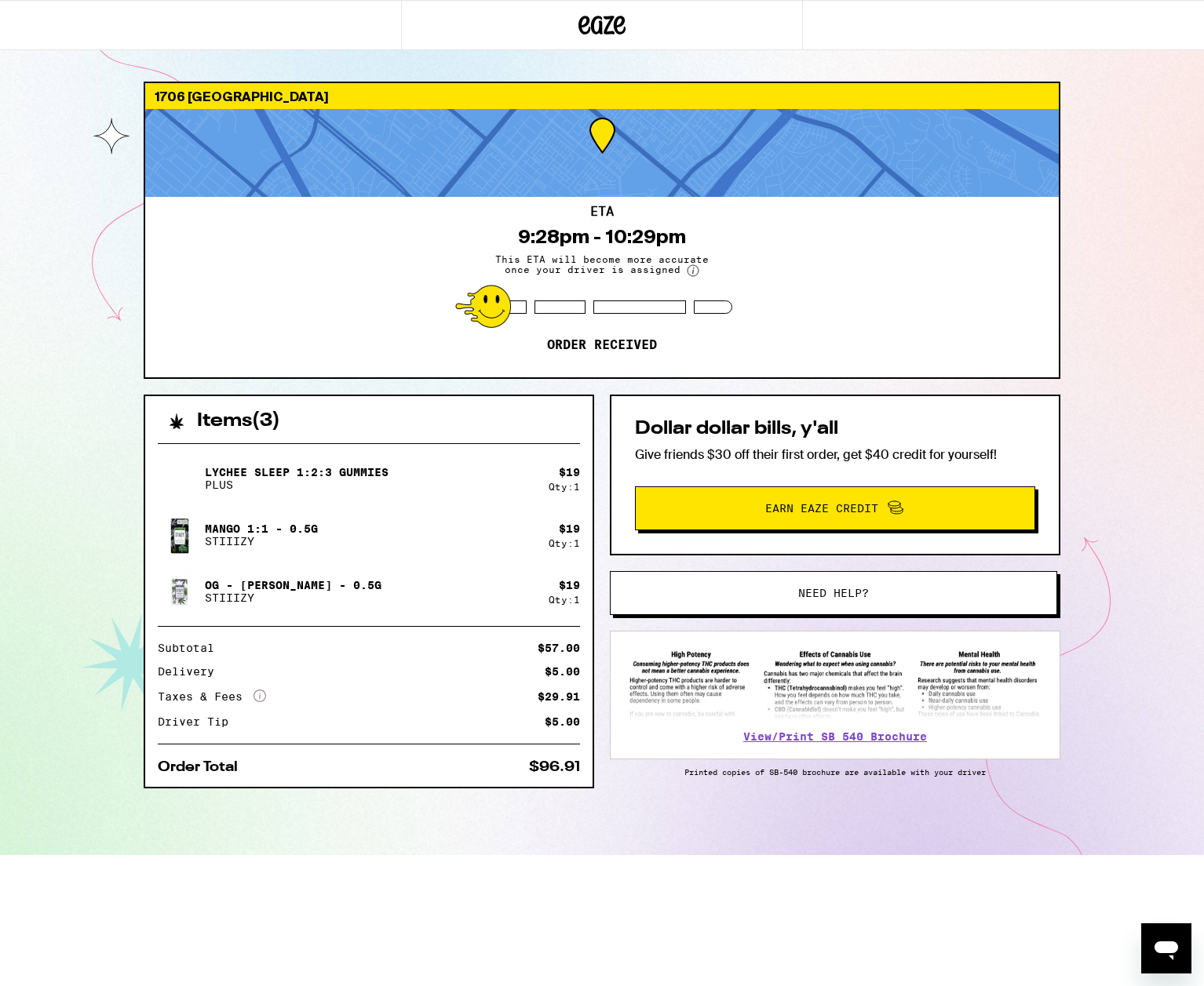
click at [780, 589] on span "Need help?" at bounding box center [833, 593] width 339 height 11
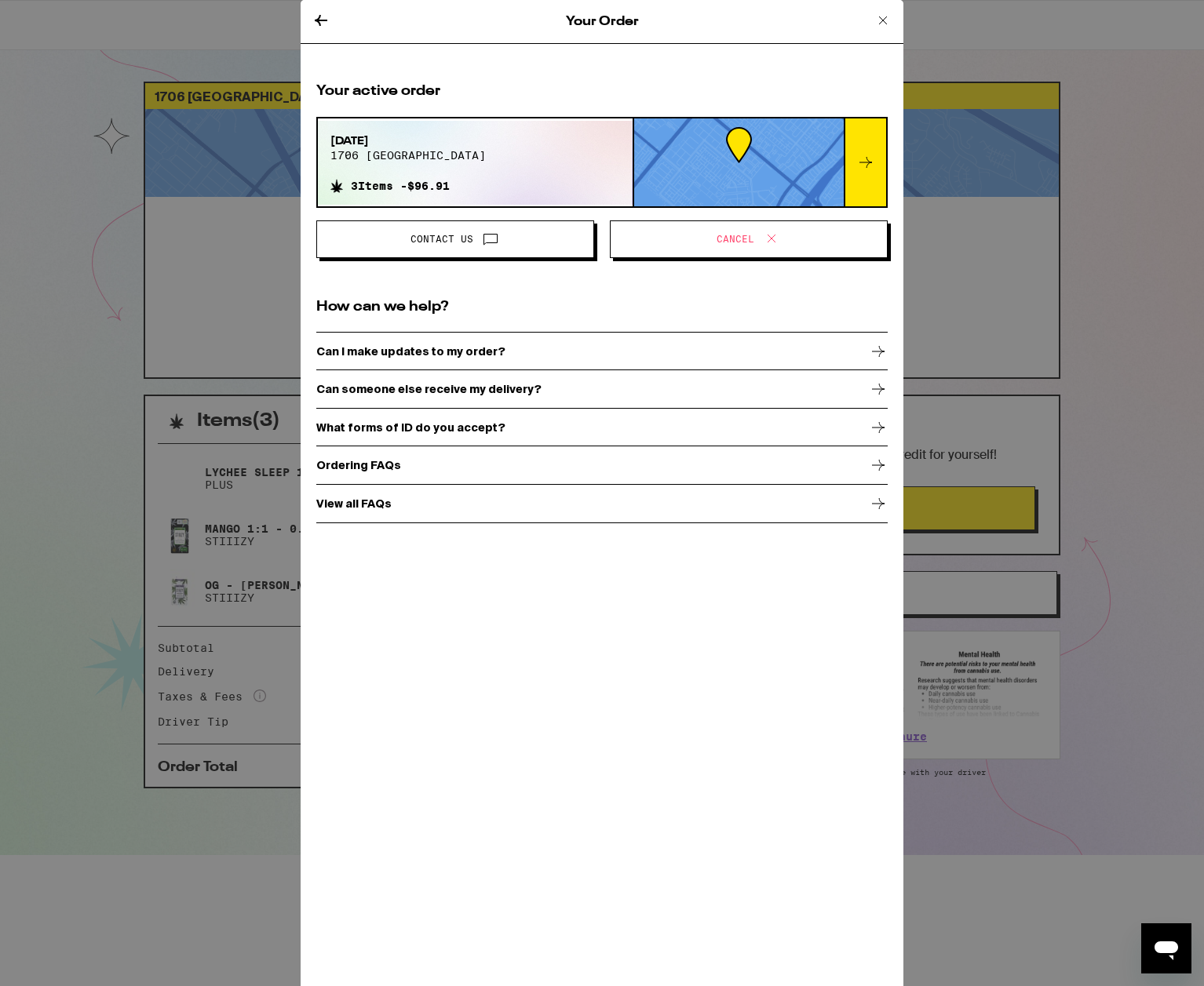
click at [319, 18] on icon at bounding box center [321, 20] width 12 height 11
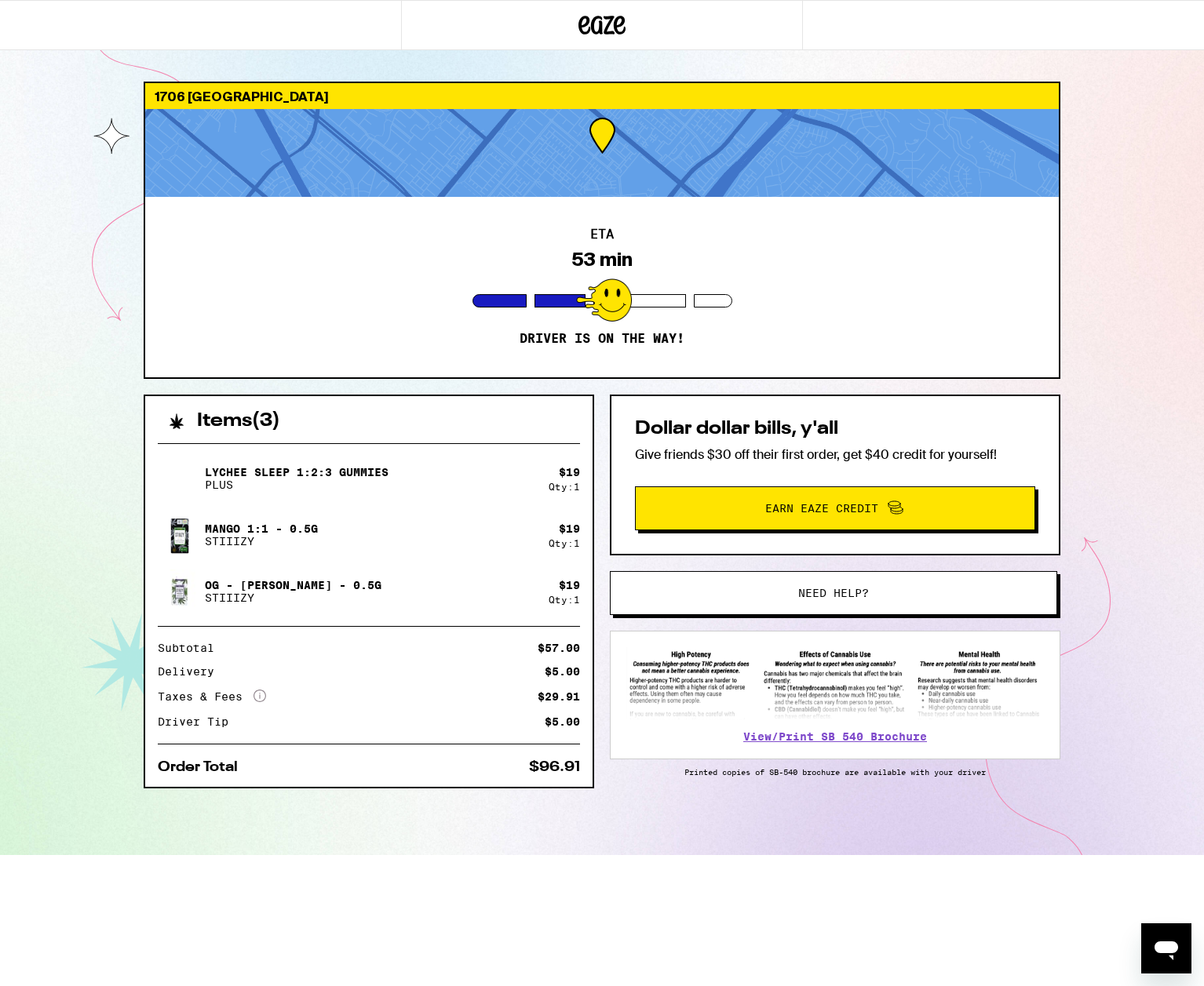
click at [632, 262] on div "53 min" at bounding box center [601, 259] width 61 height 22
click at [350, 312] on div "ETA 31 min Driver is on the way!" at bounding box center [602, 287] width 914 height 181
click at [555, 302] on div at bounding box center [560, 300] width 51 height 13
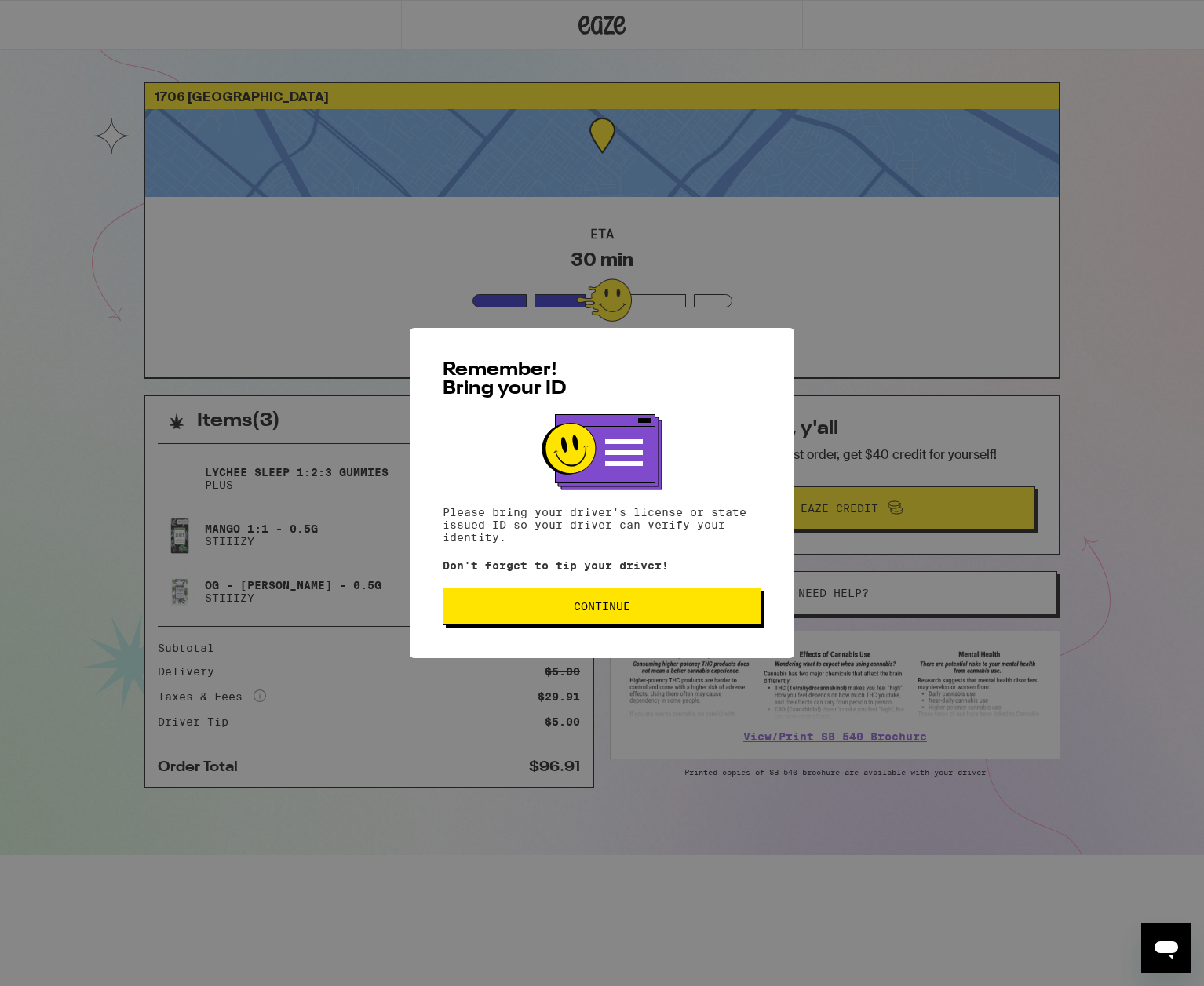
click at [543, 619] on button "Continue" at bounding box center [602, 606] width 319 height 38
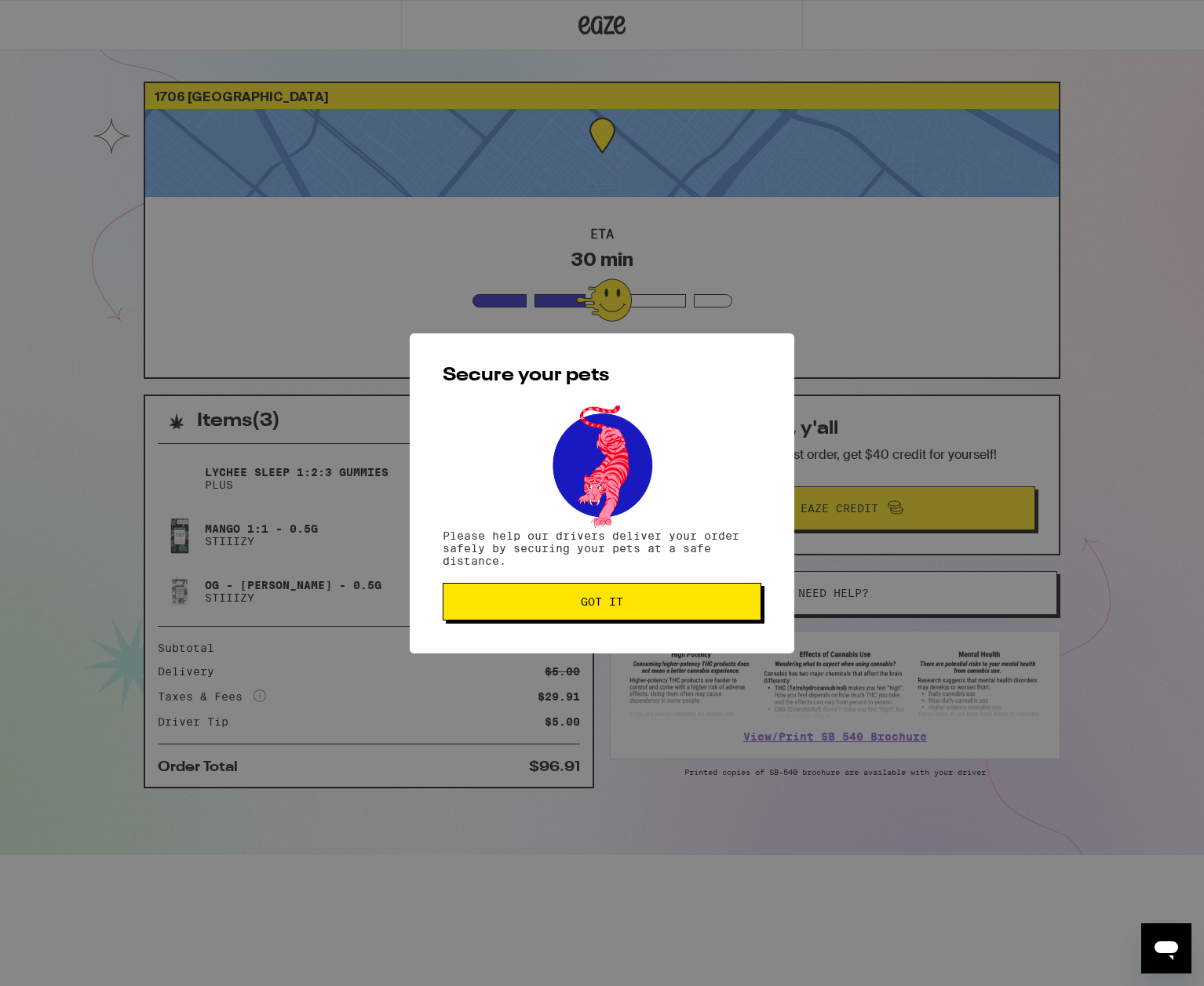
click at [546, 615] on button "Got it" at bounding box center [602, 602] width 319 height 38
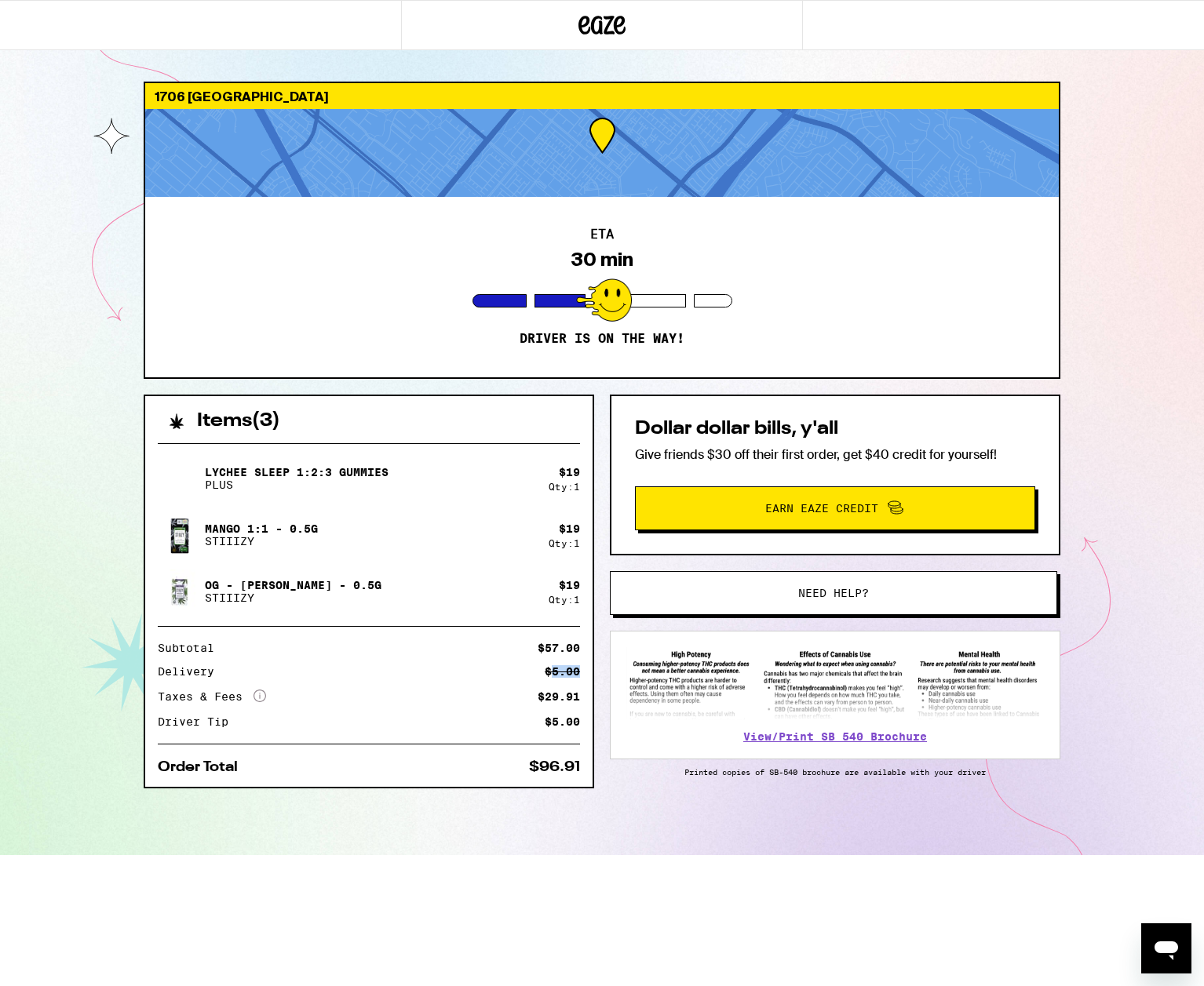
drag, startPoint x: 548, startPoint y: 670, endPoint x: 588, endPoint y: 674, distance: 40.2
click at [588, 674] on div "Lychee SLEEP 1:2:3 Gummies PLUS $ 19 Qty: 1 Mango 1:1 - 0.5g STIIIZY $ 19 Qty: …" at bounding box center [369, 609] width 448 height 356
click at [261, 697] on icon at bounding box center [260, 696] width 12 height 12
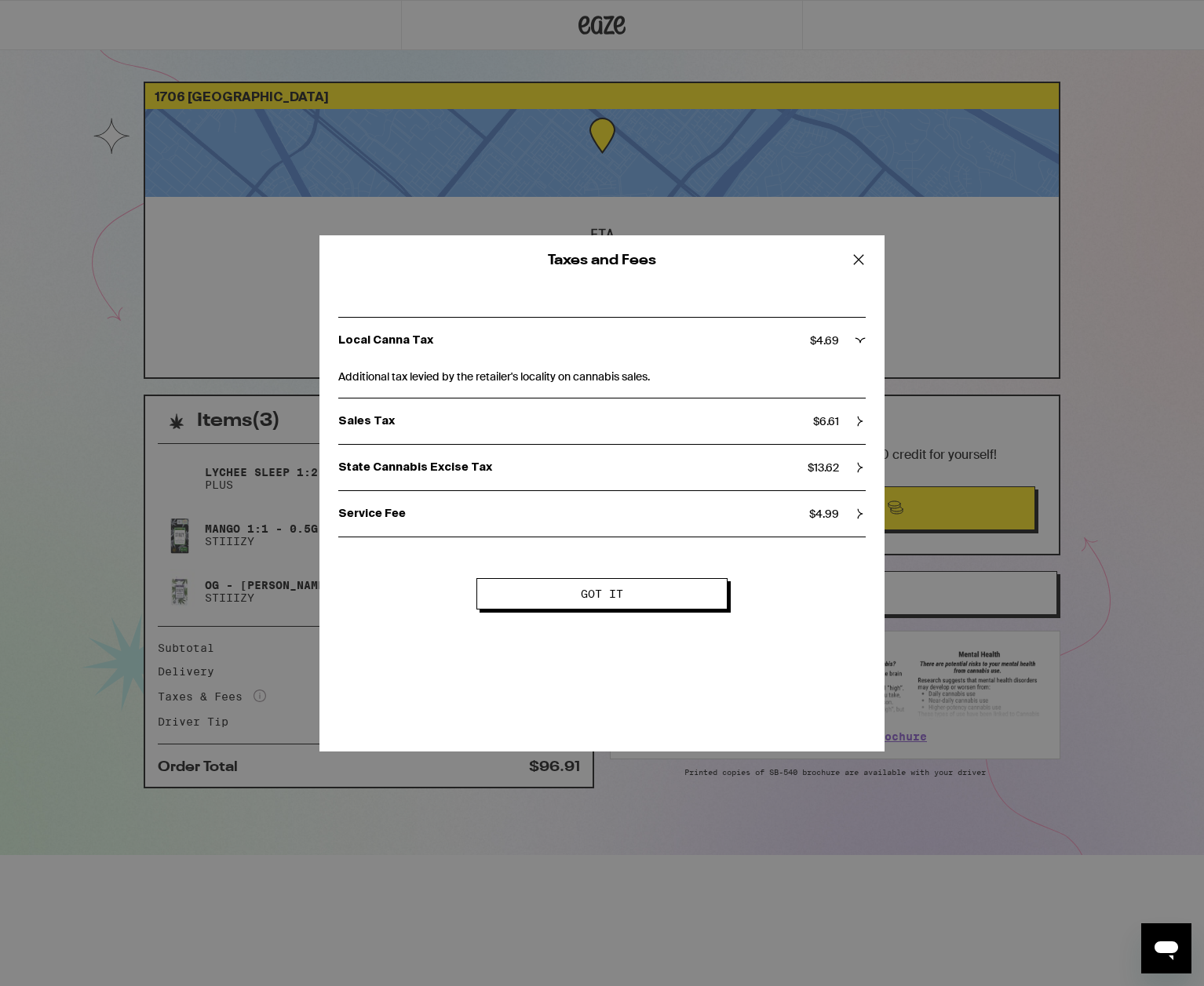
click at [539, 604] on button "Got it" at bounding box center [602, 594] width 251 height 32
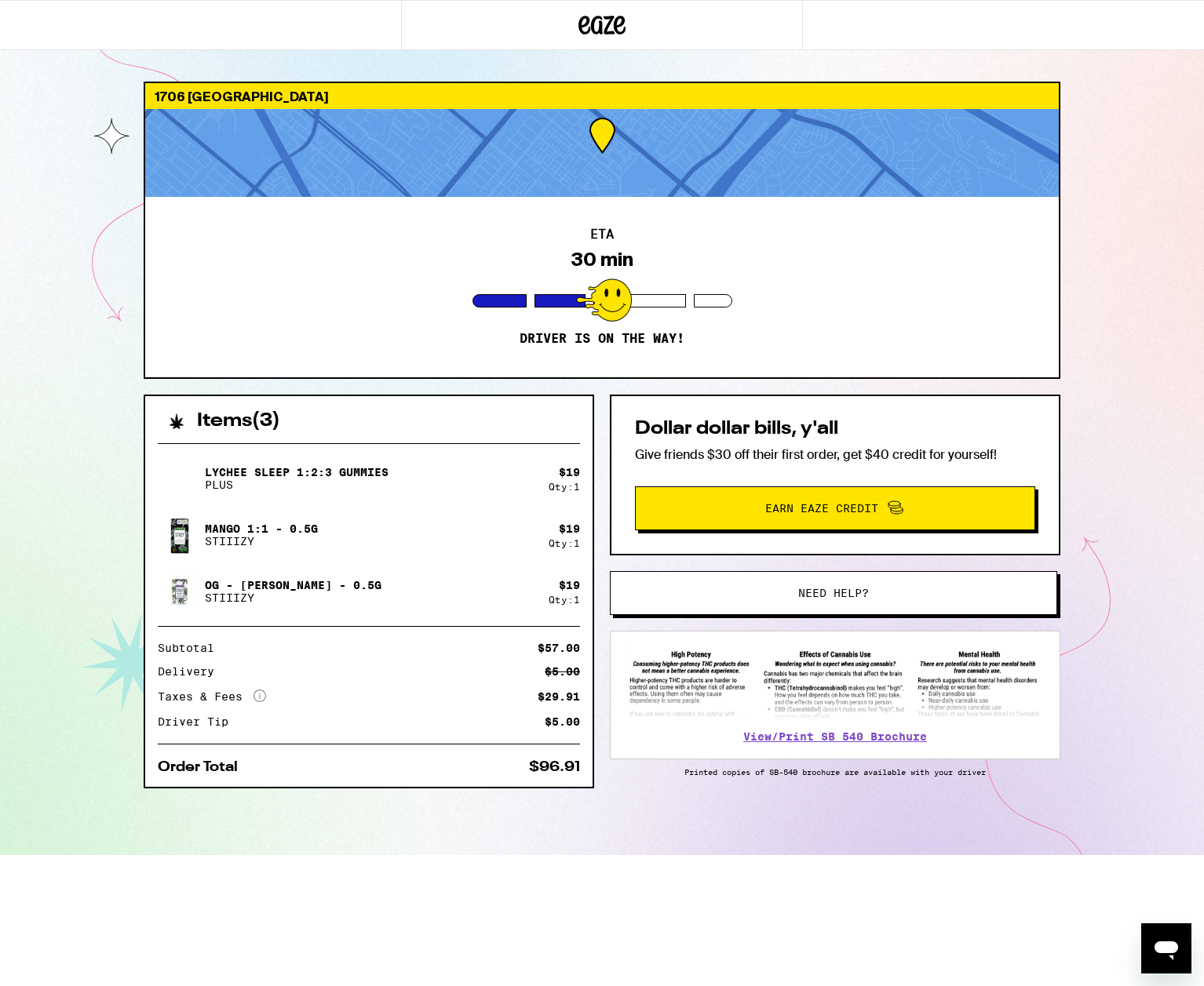
click at [476, 602] on div "OG - King Louis XIII - 0.5g STIIIZY" at bounding box center [353, 591] width 390 height 44
click at [271, 589] on p "OG - [PERSON_NAME] - 0.5g" at bounding box center [293, 585] width 176 height 12
click at [171, 592] on img at bounding box center [180, 591] width 44 height 44
click at [172, 553] on img at bounding box center [180, 535] width 44 height 44
